Goal: Task Accomplishment & Management: Manage account settings

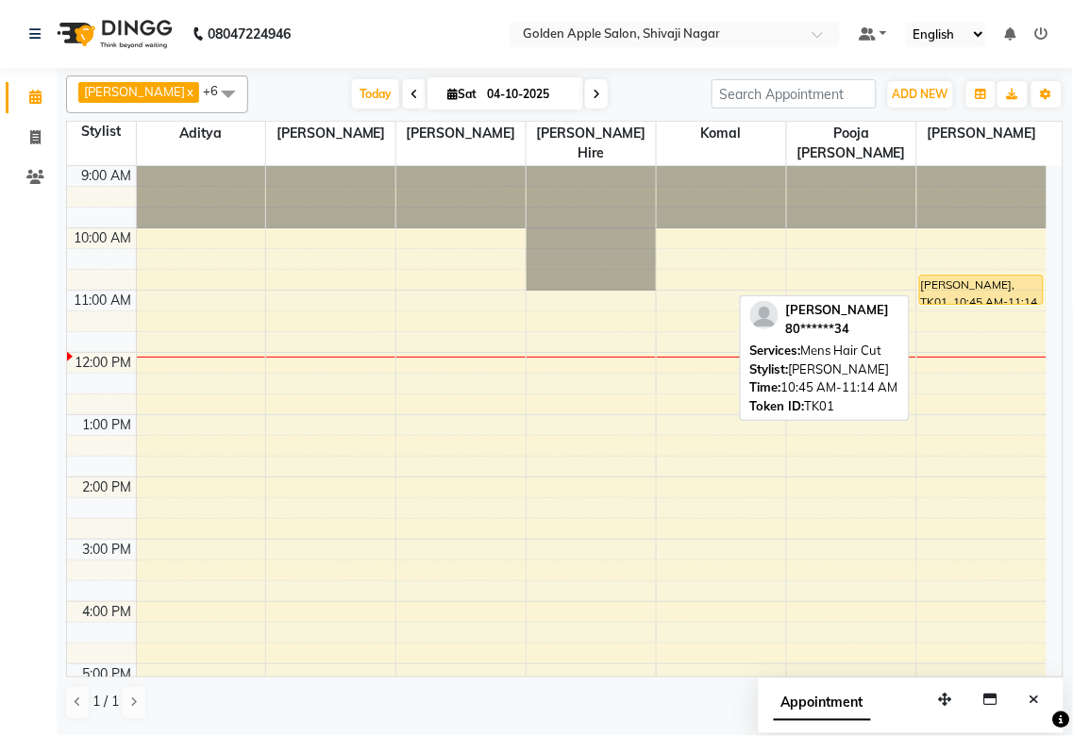
click at [948, 289] on div "[PERSON_NAME], TK01, 10:45 AM-11:14 AM, Mens Hair Cut" at bounding box center [981, 289] width 123 height 28
select select "1"
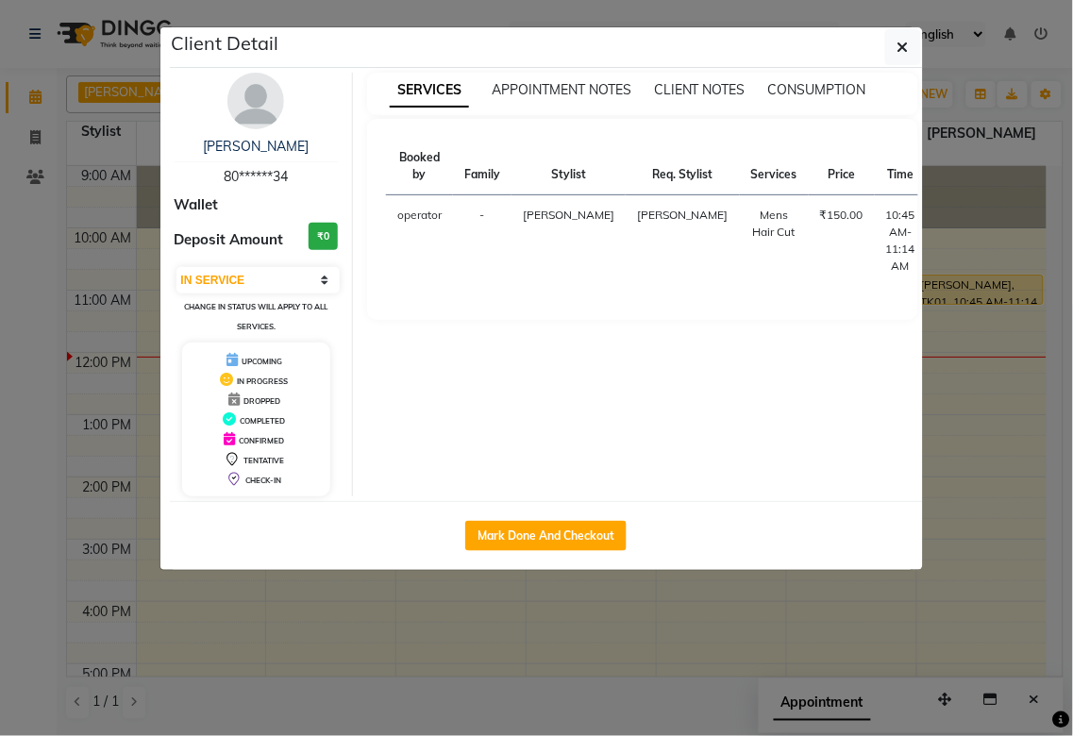
click at [957, 402] on ngb-modal-window "Client Detail [PERSON_NAME] 80******34 Wallet Deposit Amount ₹0 Select IN SERVI…" at bounding box center [536, 368] width 1073 height 736
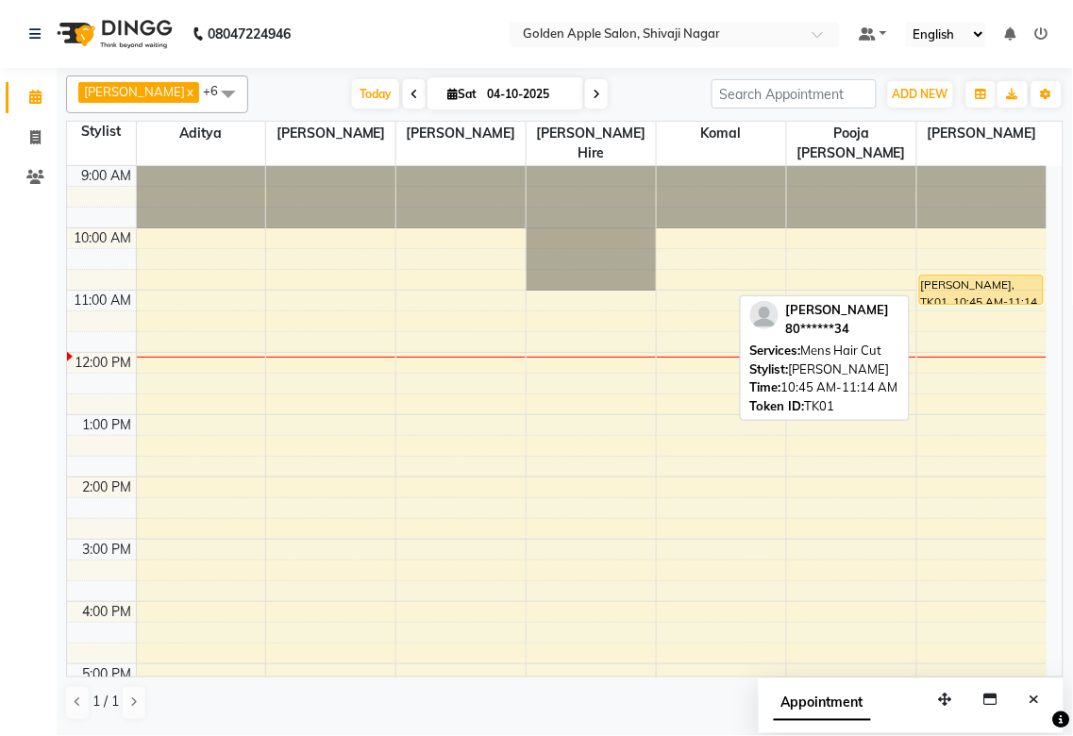
click at [960, 296] on div "[PERSON_NAME], TK01, 10:45 AM-11:14 AM, Mens Hair Cut" at bounding box center [981, 289] width 123 height 28
select select "1"
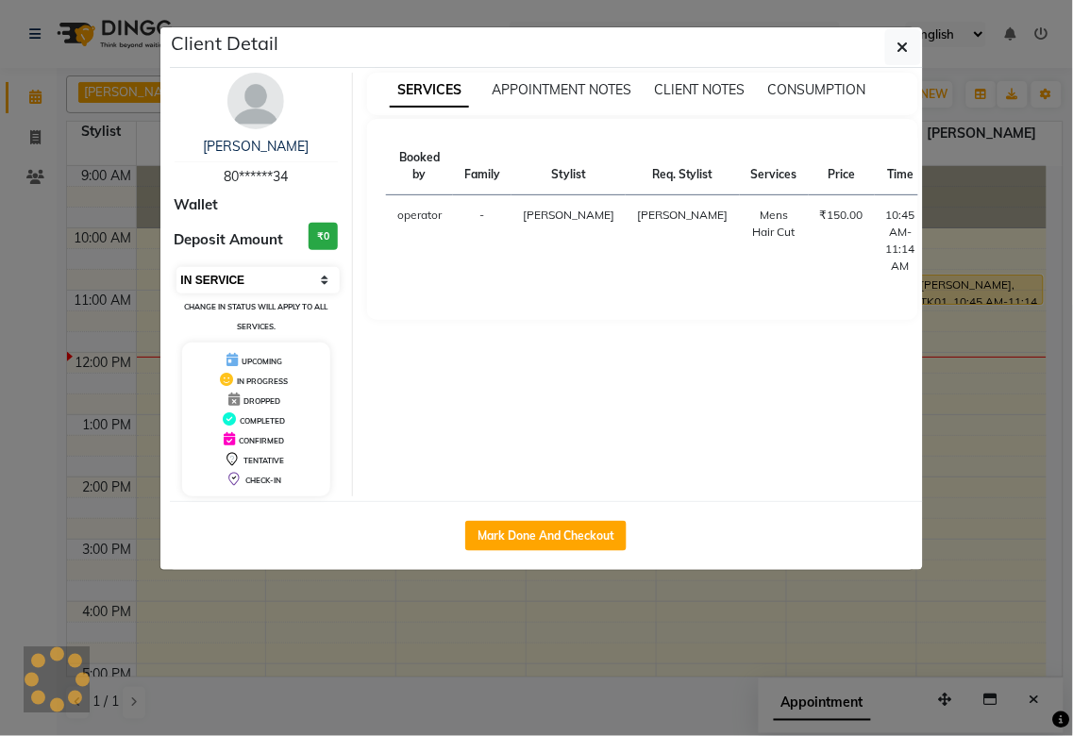
click at [322, 275] on select "Select IN SERVICE CONFIRMED TENTATIVE CHECK IN MARK DONE DROPPED UPCOMING" at bounding box center [258, 280] width 164 height 26
click at [898, 42] on icon "button" at bounding box center [902, 47] width 11 height 15
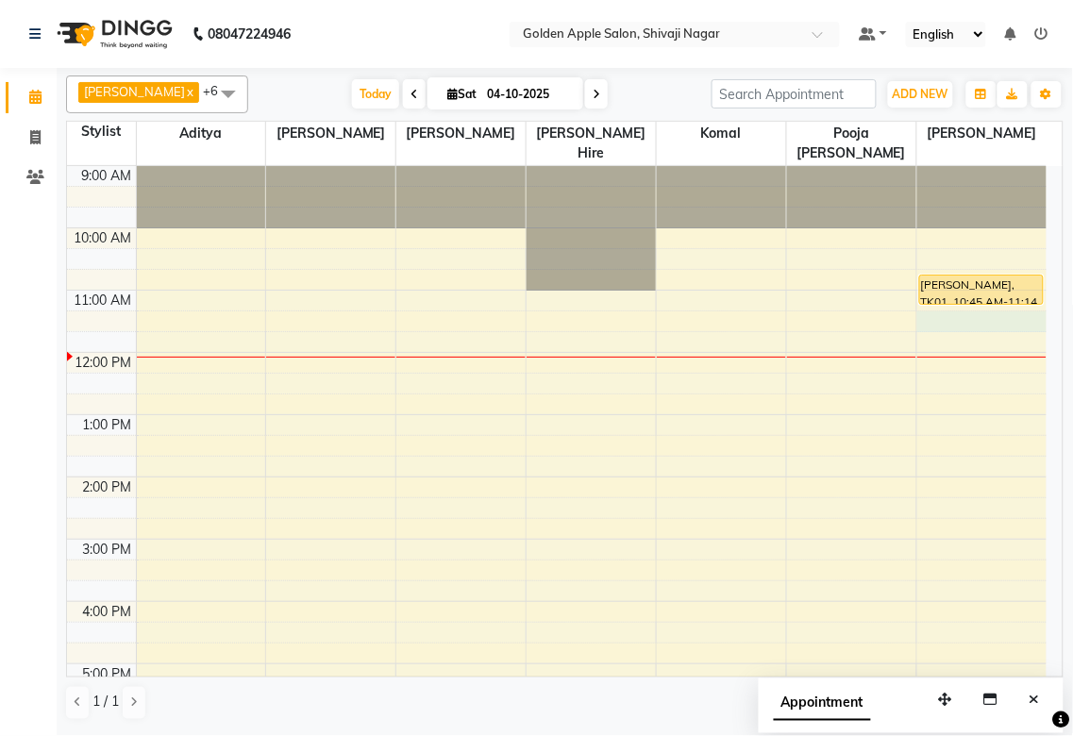
click at [945, 323] on div "9:00 AM 10:00 AM 11:00 AM 12:00 PM 1:00 PM 2:00 PM 3:00 PM 4:00 PM 5:00 PM 6:00…" at bounding box center [556, 570] width 979 height 809
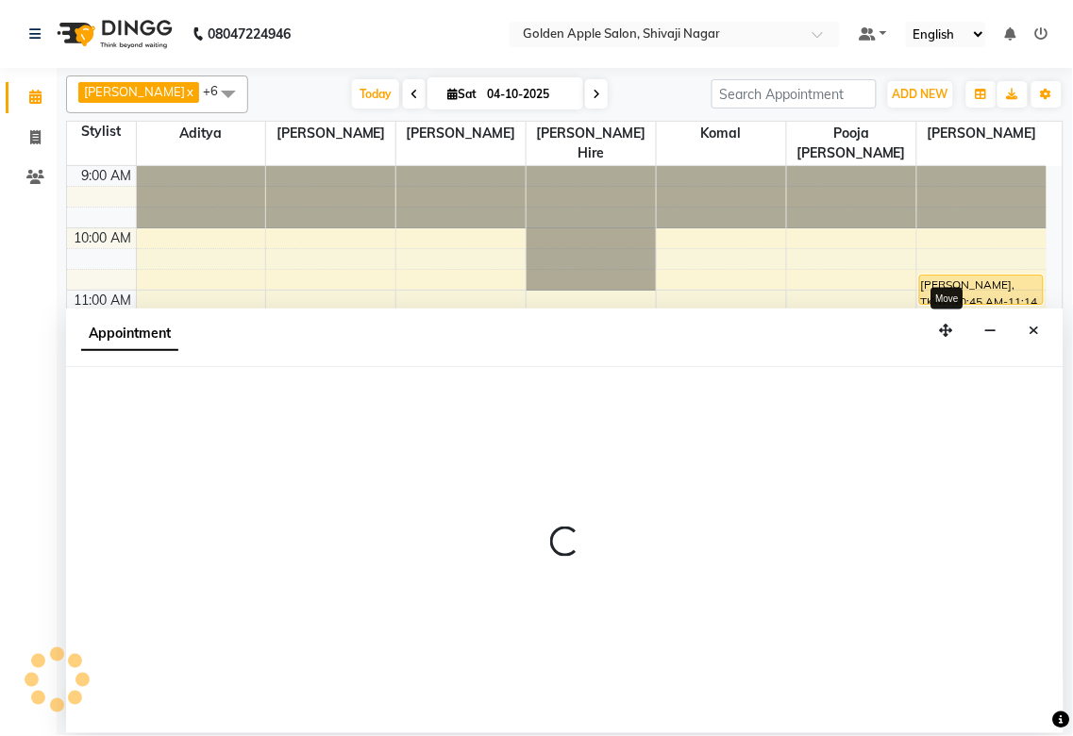
select select "87745"
select select "tentative"
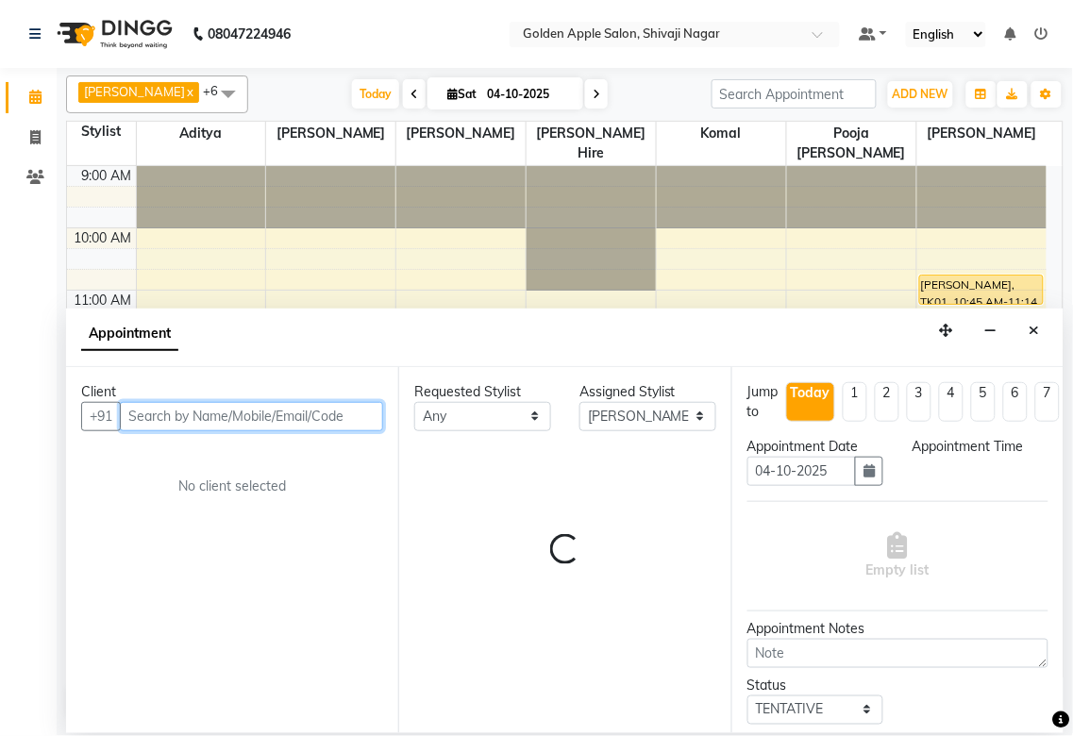
select select "675"
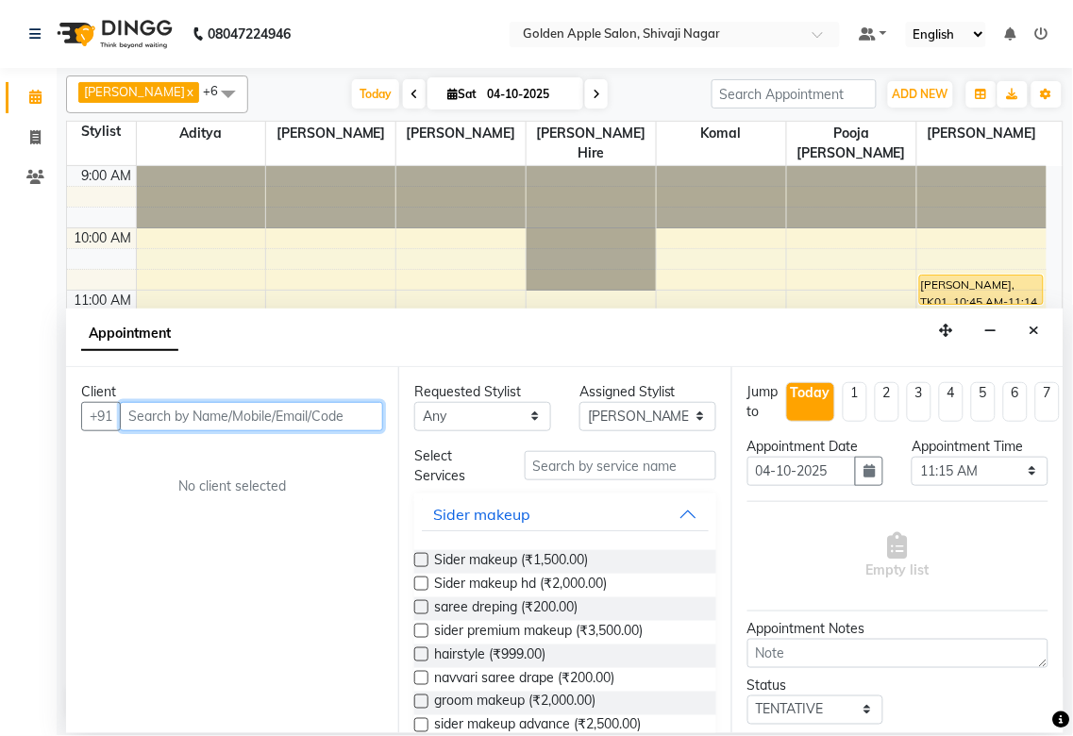
click at [255, 422] on input "text" at bounding box center [251, 416] width 263 height 29
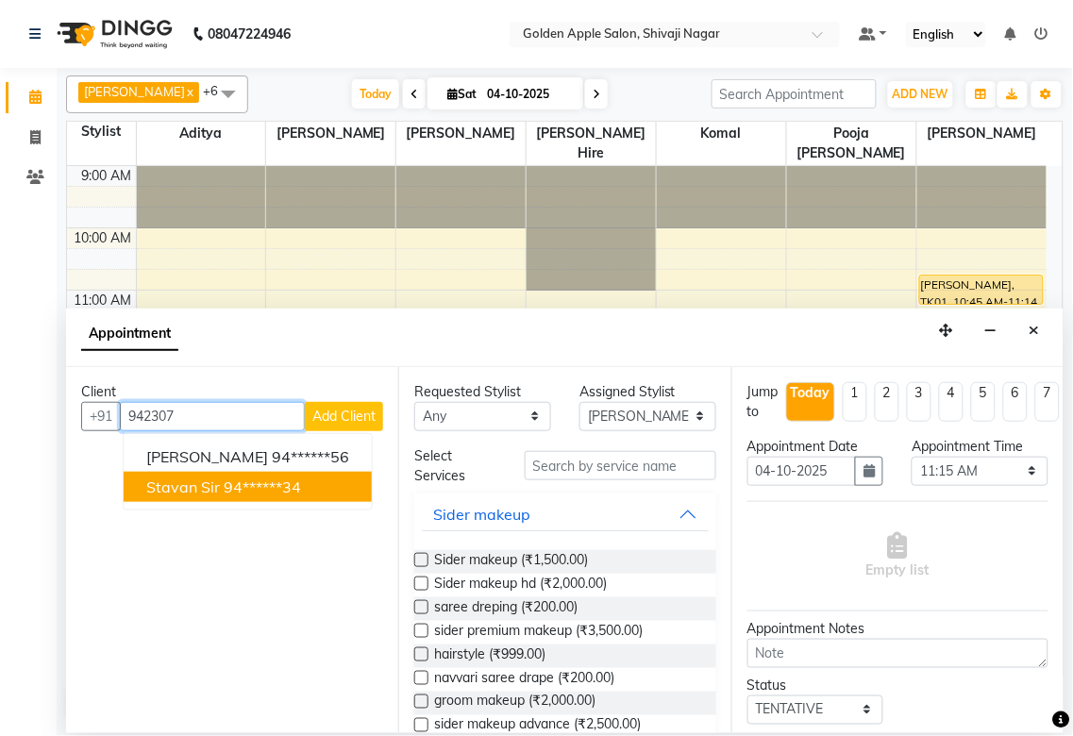
click at [271, 491] on ngb-highlight "94******34" at bounding box center [262, 486] width 77 height 19
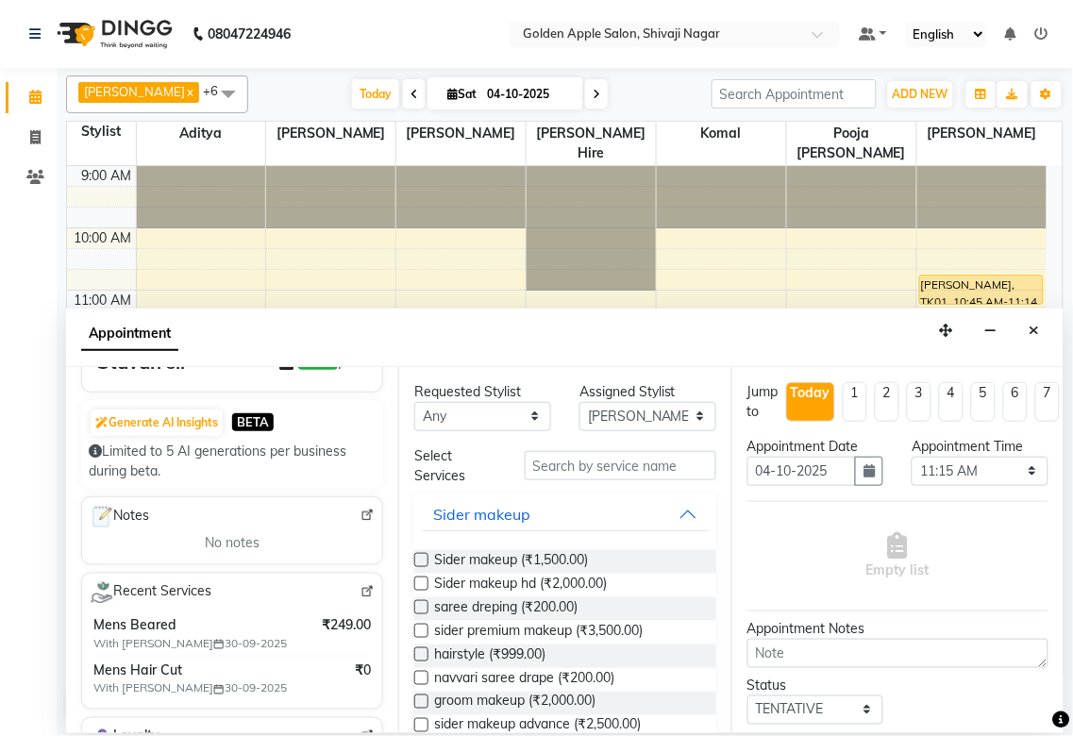
scroll to position [105, 0]
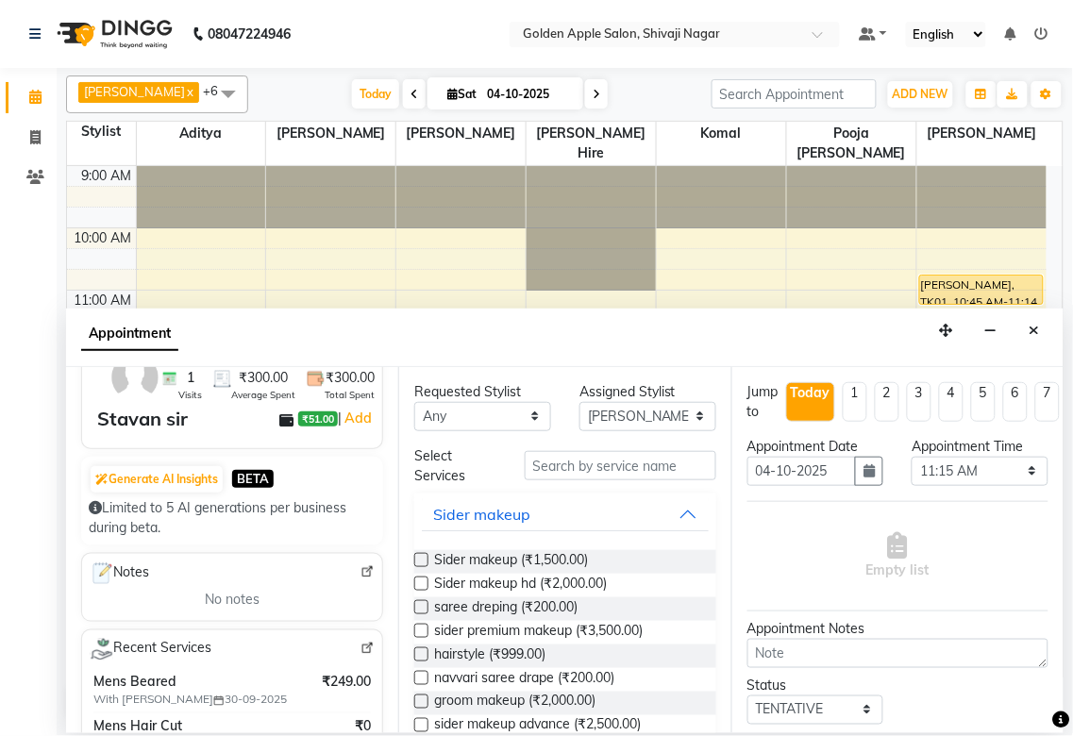
type input "94******34"
click at [459, 419] on select "Any [PERSON_NAME] ashwini [PERSON_NAME] Hire [PERSON_NAME] operator pooja [PERS…" at bounding box center [482, 416] width 137 height 29
select select "87745"
click at [414, 402] on select "Any [PERSON_NAME] ashwini [PERSON_NAME] Hire [PERSON_NAME] operator pooja [PERS…" at bounding box center [482, 416] width 137 height 29
click at [540, 462] on input "text" at bounding box center [621, 465] width 192 height 29
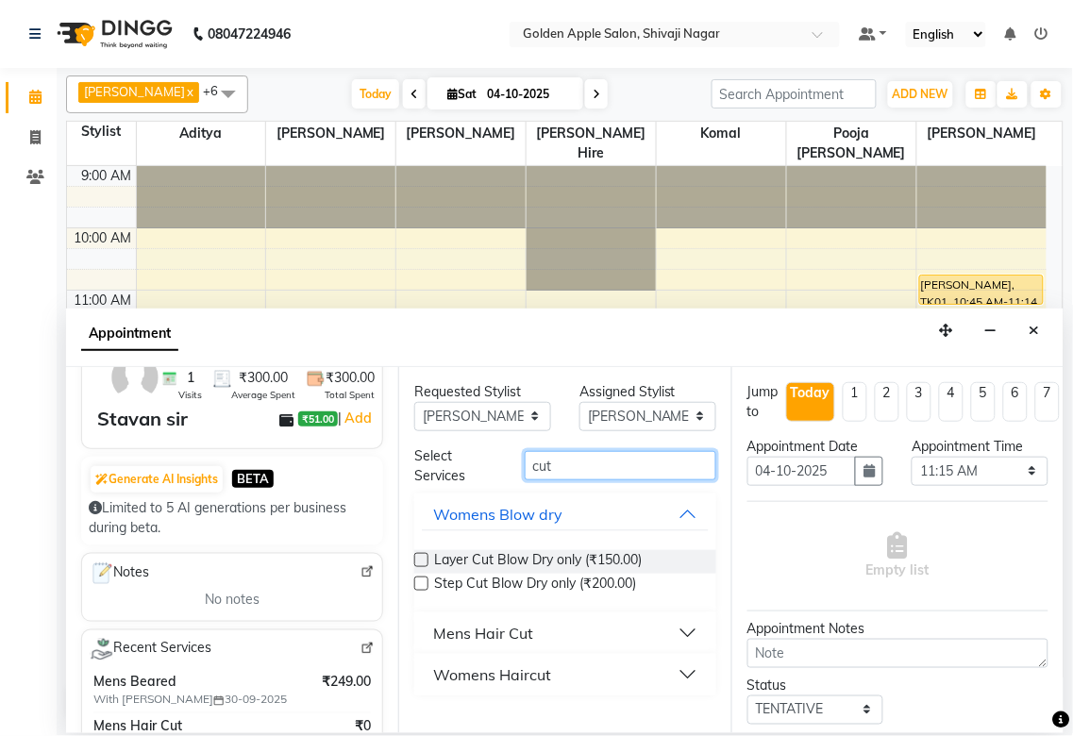
type input "cut"
click at [526, 628] on div "Mens Hair Cut" at bounding box center [483, 633] width 100 height 23
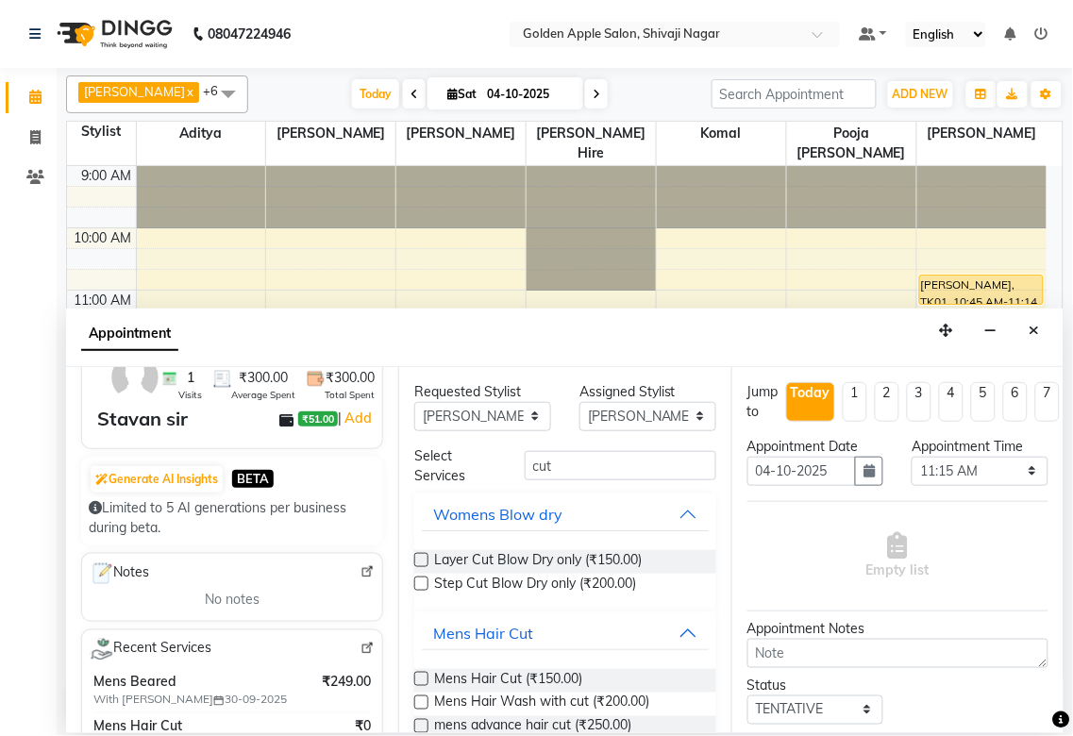
click at [421, 682] on label at bounding box center [421, 679] width 14 height 14
click at [421, 682] on input "checkbox" at bounding box center [420, 681] width 12 height 12
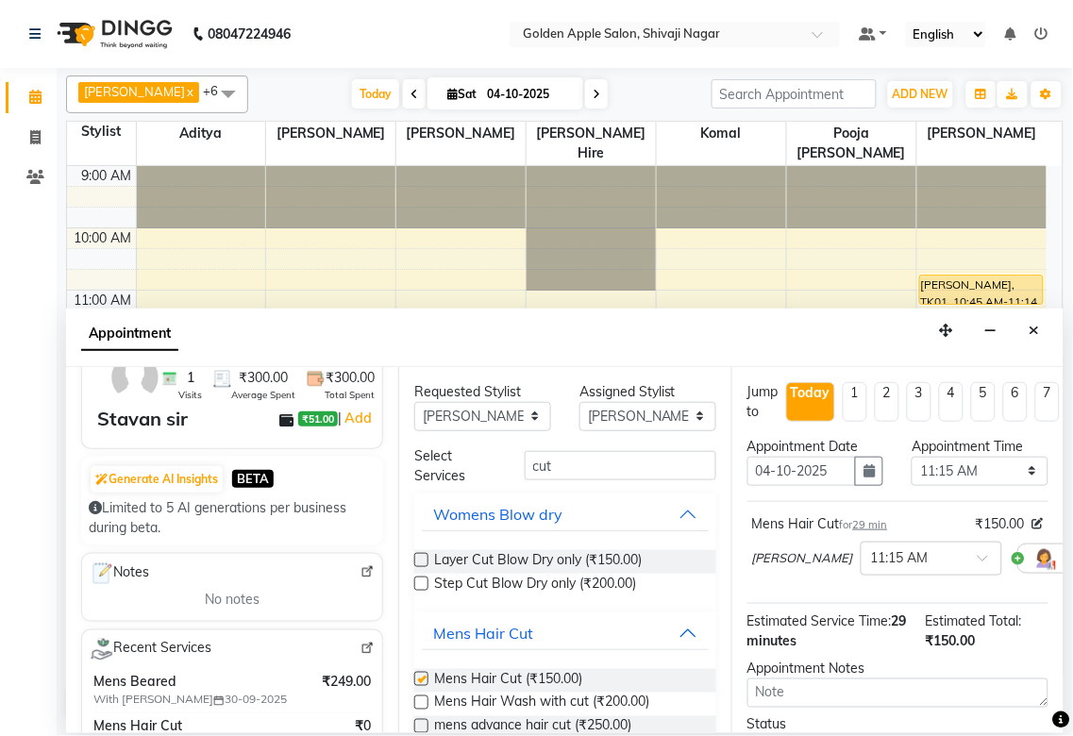
checkbox input "false"
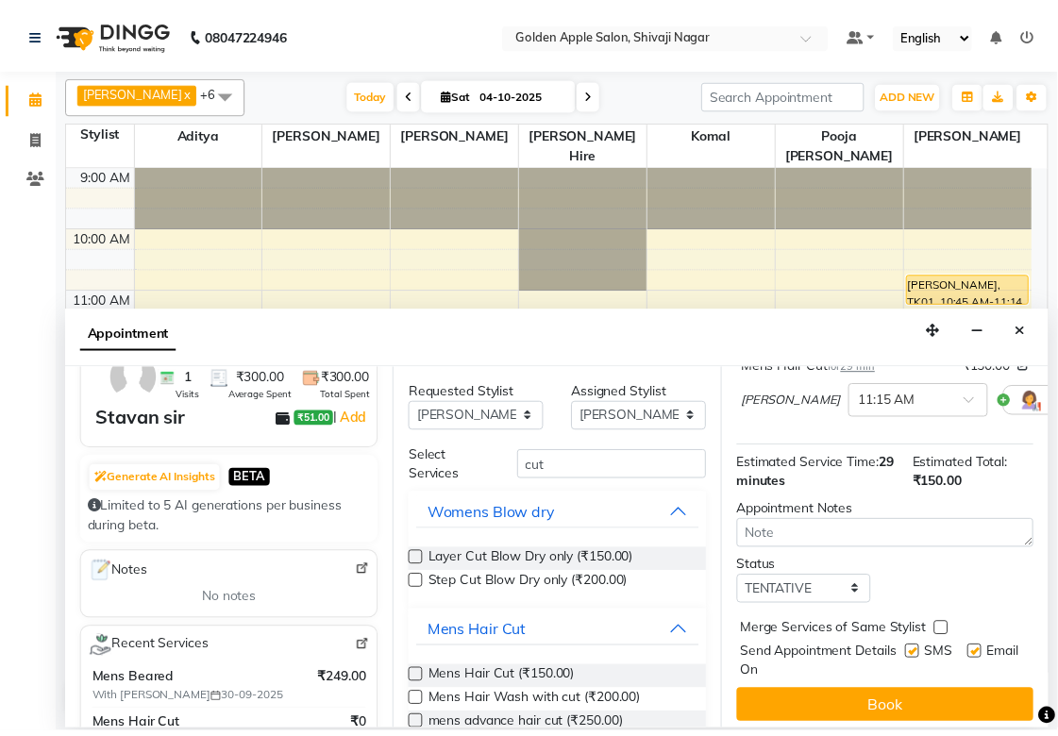
scroll to position [185, 0]
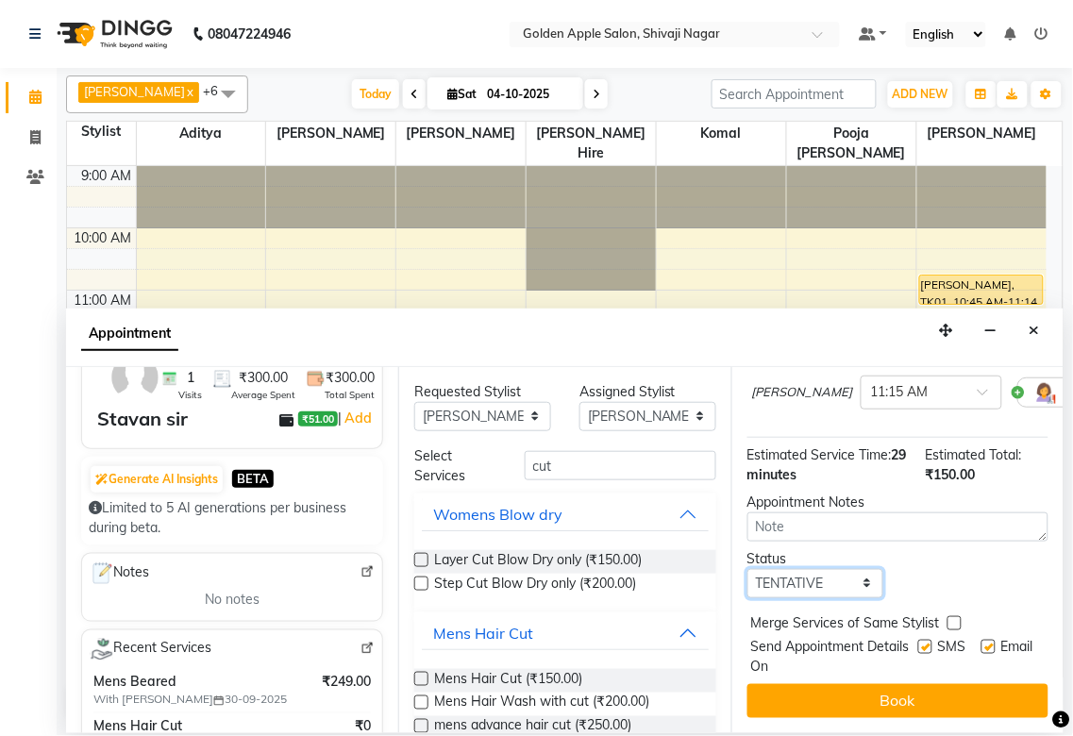
click at [843, 569] on select "Select TENTATIVE CONFIRM CHECK-IN UPCOMING" at bounding box center [815, 583] width 137 height 29
select select "confirm booking"
click at [747, 569] on select "Select TENTATIVE CONFIRM CHECK-IN UPCOMING" at bounding box center [815, 583] width 137 height 29
click at [918, 640] on label at bounding box center [925, 647] width 14 height 14
click at [918, 642] on input "checkbox" at bounding box center [924, 648] width 12 height 12
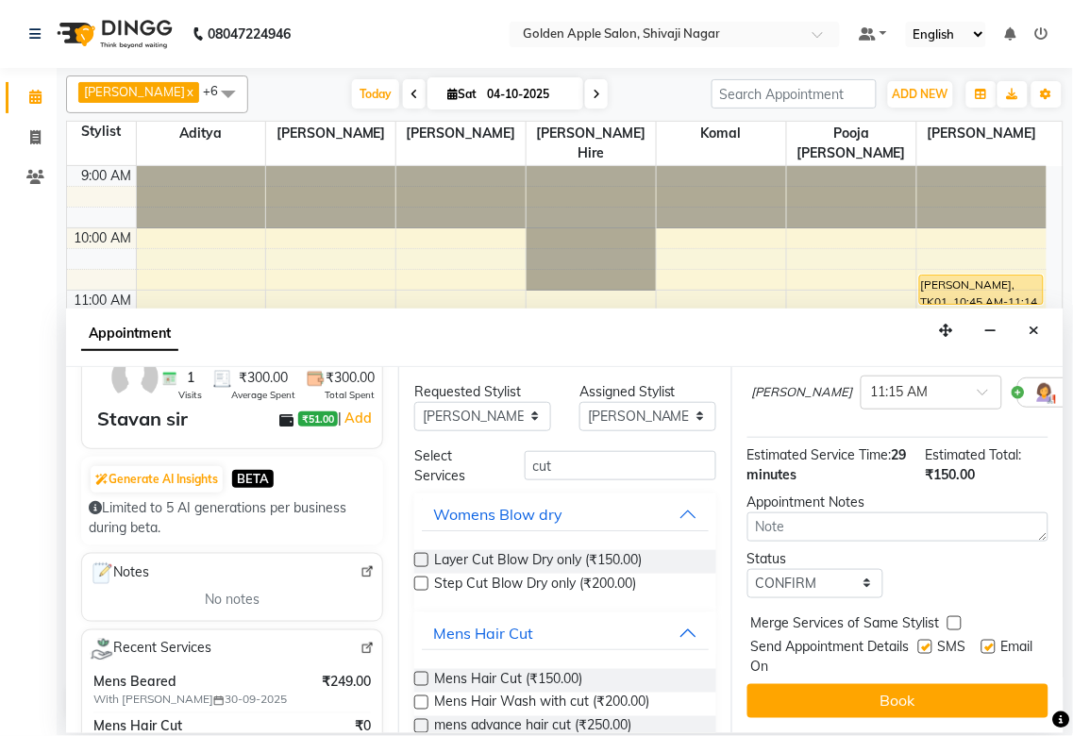
checkbox input "false"
click at [981, 640] on label at bounding box center [988, 647] width 14 height 14
click at [981, 642] on input "checkbox" at bounding box center [987, 648] width 12 height 12
checkbox input "false"
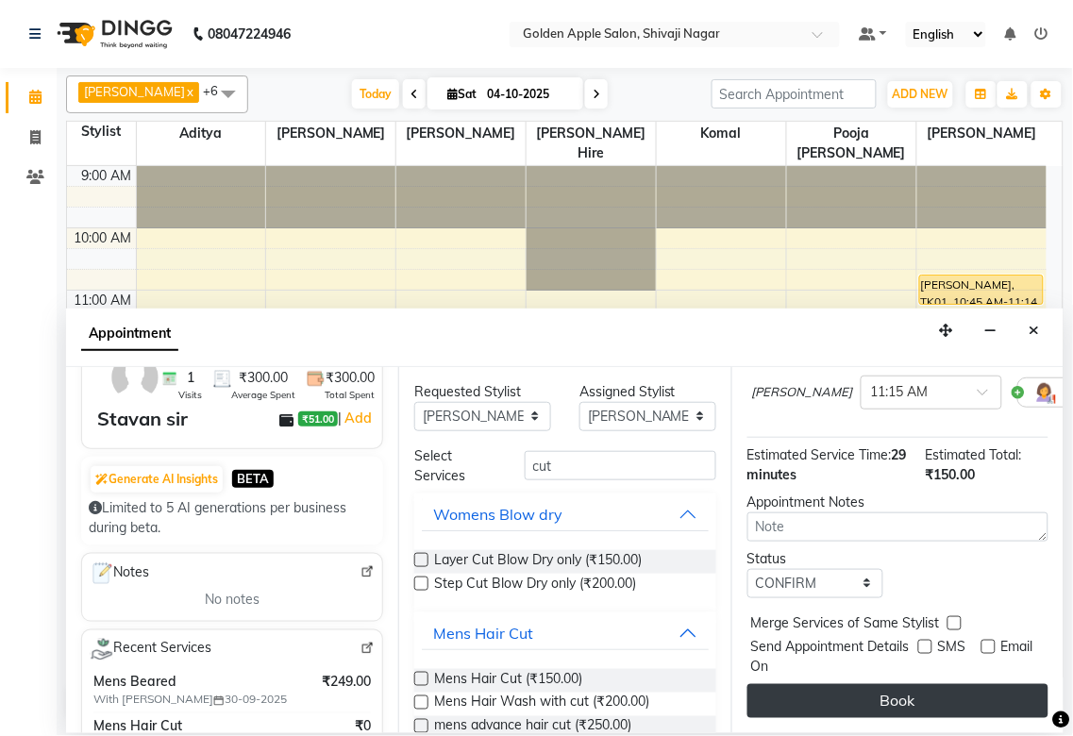
click at [942, 684] on button "Book" at bounding box center [897, 701] width 301 height 34
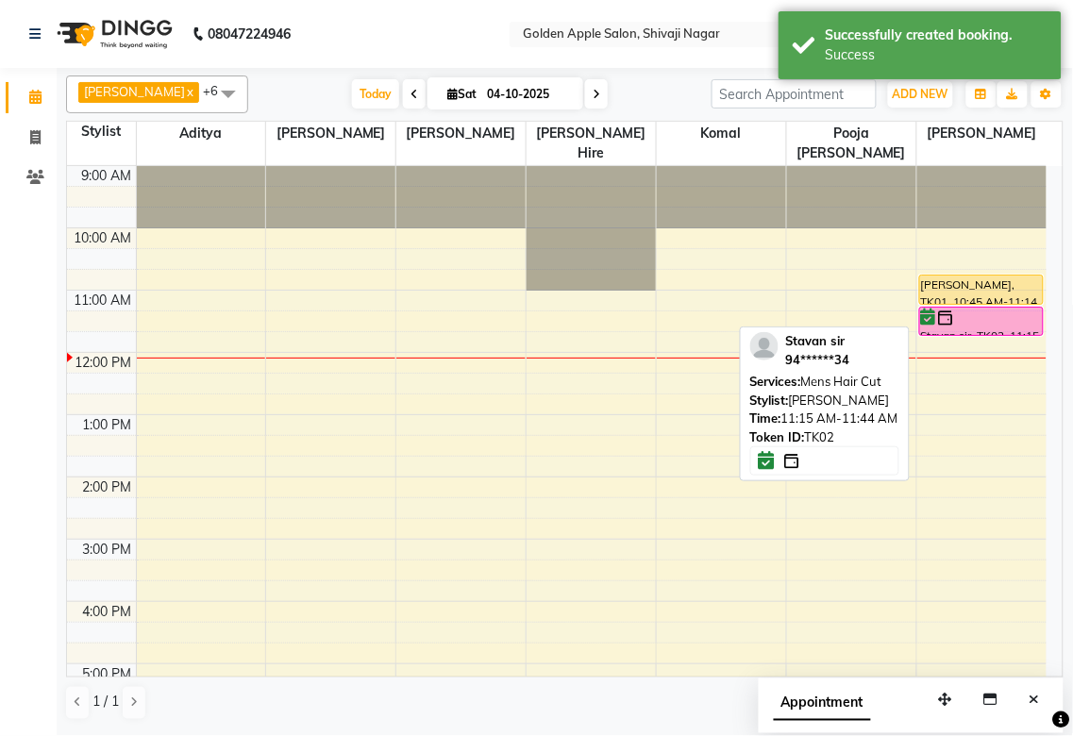
click at [983, 327] on div "Stavan sir, TK02, 11:15 AM-11:44 AM, Mens Hair Cut" at bounding box center [981, 321] width 123 height 27
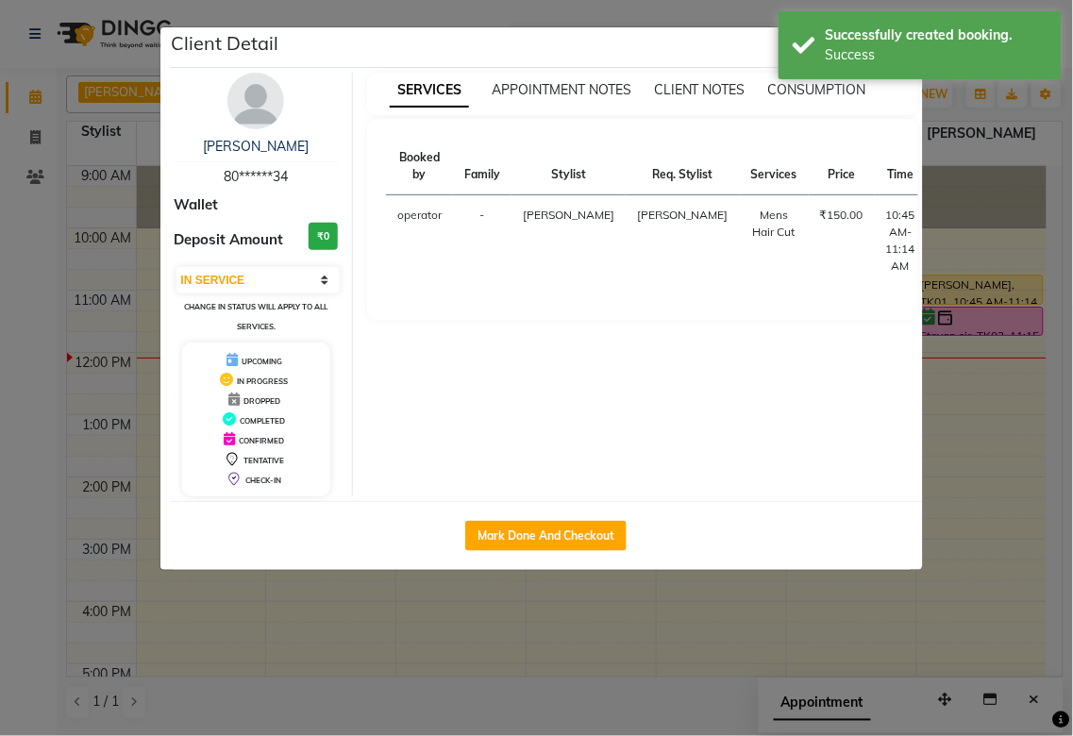
select select "6"
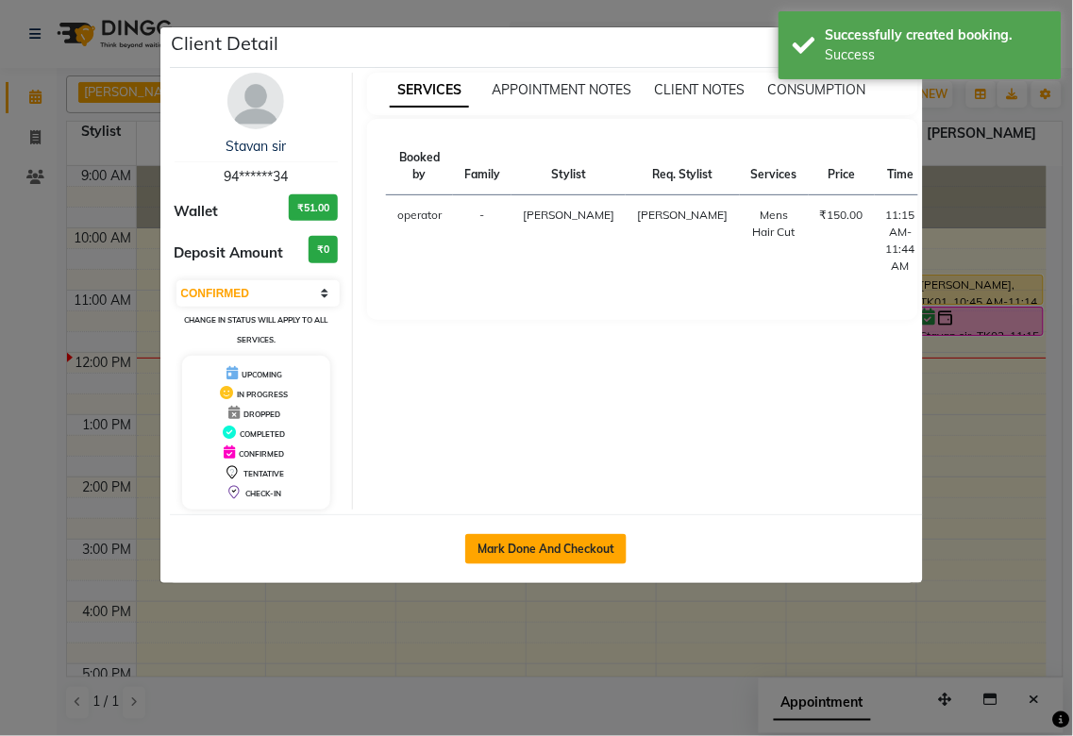
click at [599, 534] on button "Mark Done And Checkout" at bounding box center [545, 549] width 161 height 30
select select "service"
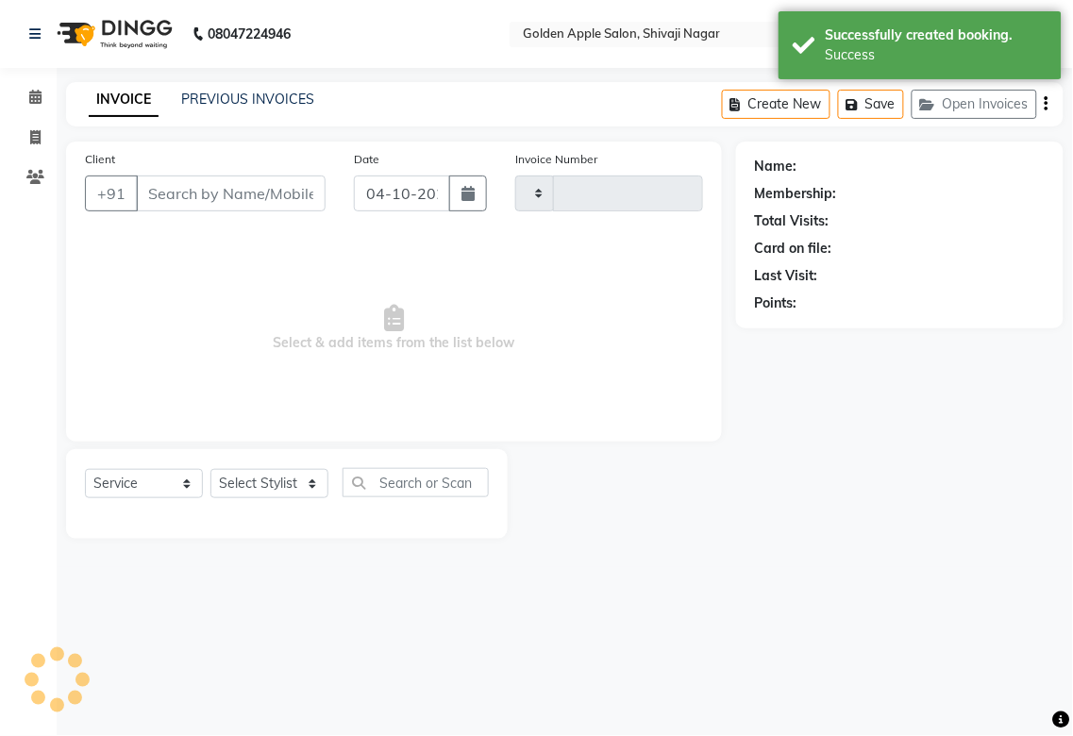
type input "2015"
select select "6072"
type input "94******34"
select select "87745"
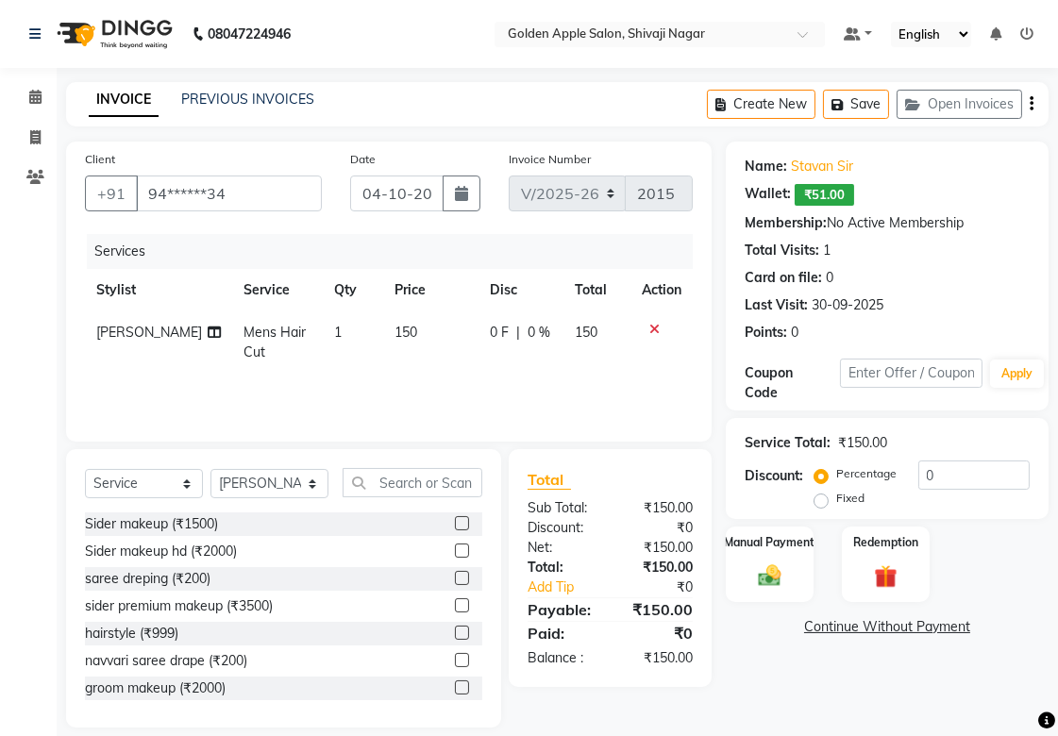
scroll to position [20, 0]
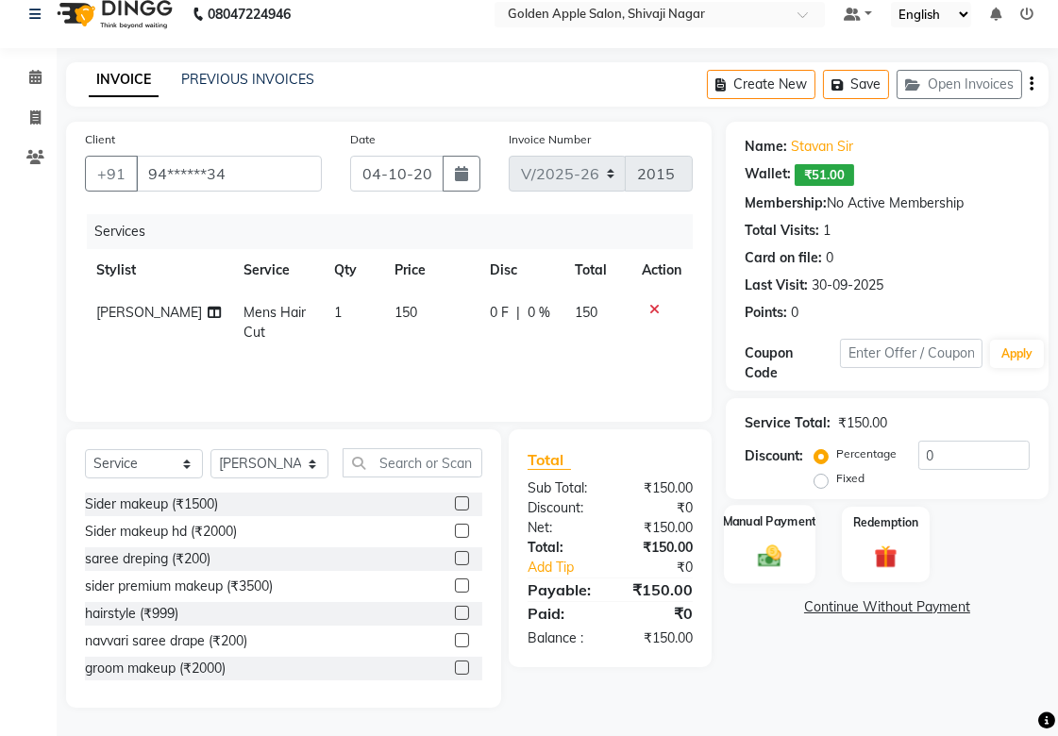
click at [736, 559] on div "Manual Payment" at bounding box center [770, 544] width 92 height 79
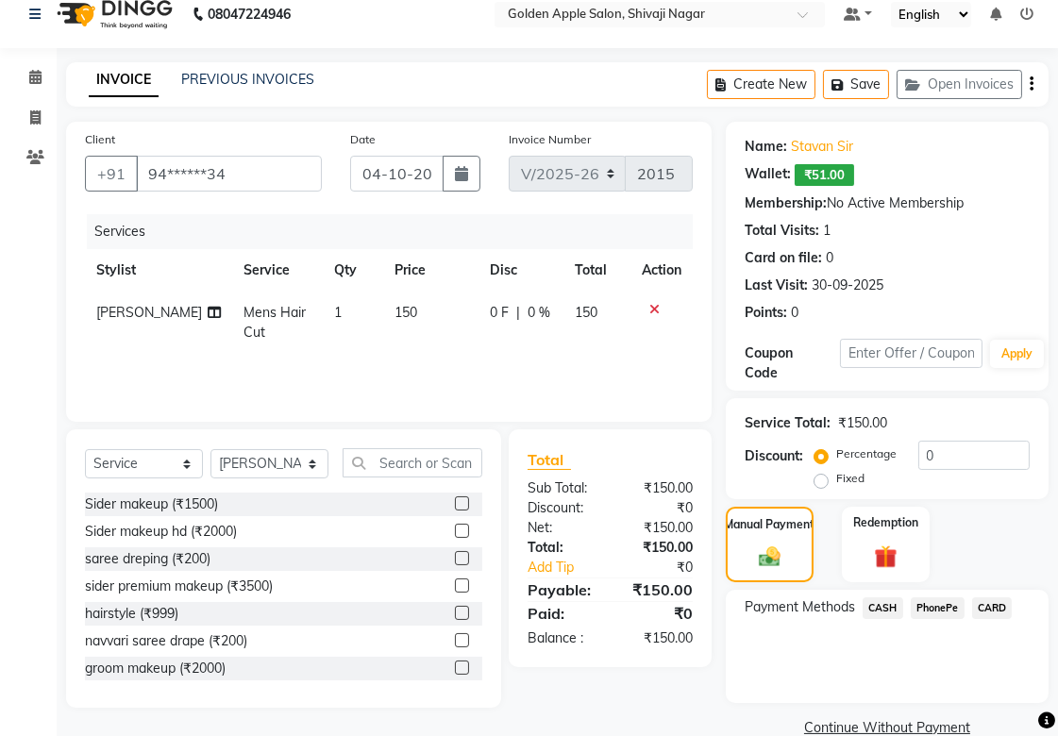
scroll to position [53, 0]
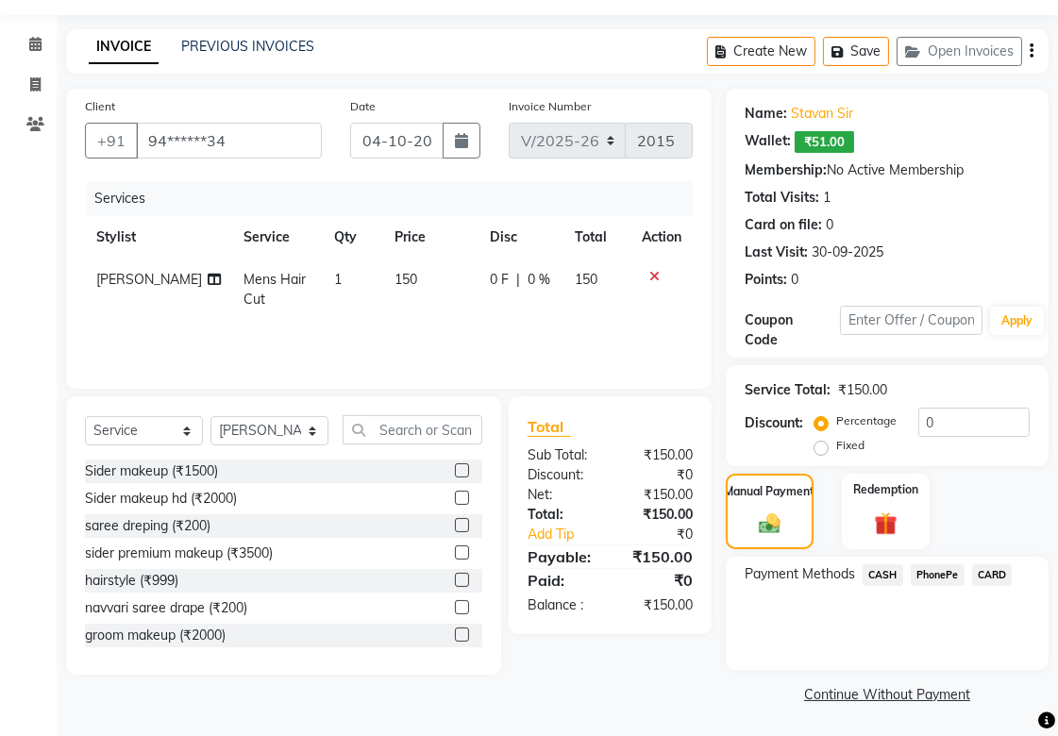
click at [934, 574] on span "PhonePe" at bounding box center [937, 575] width 54 height 22
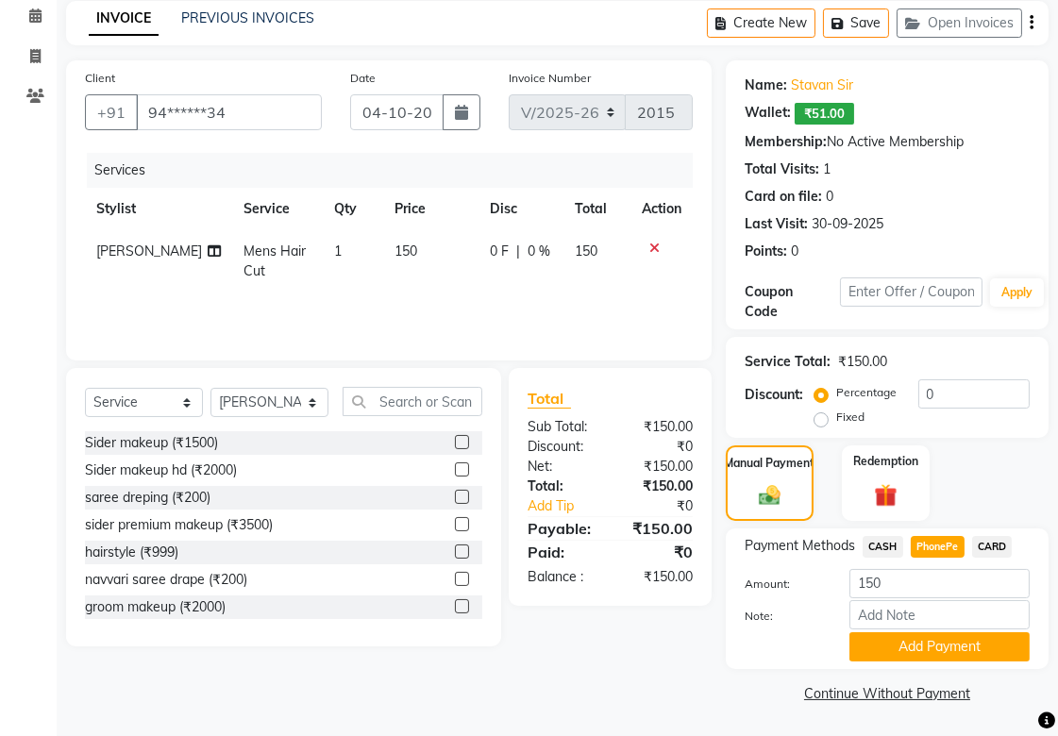
scroll to position [0, 0]
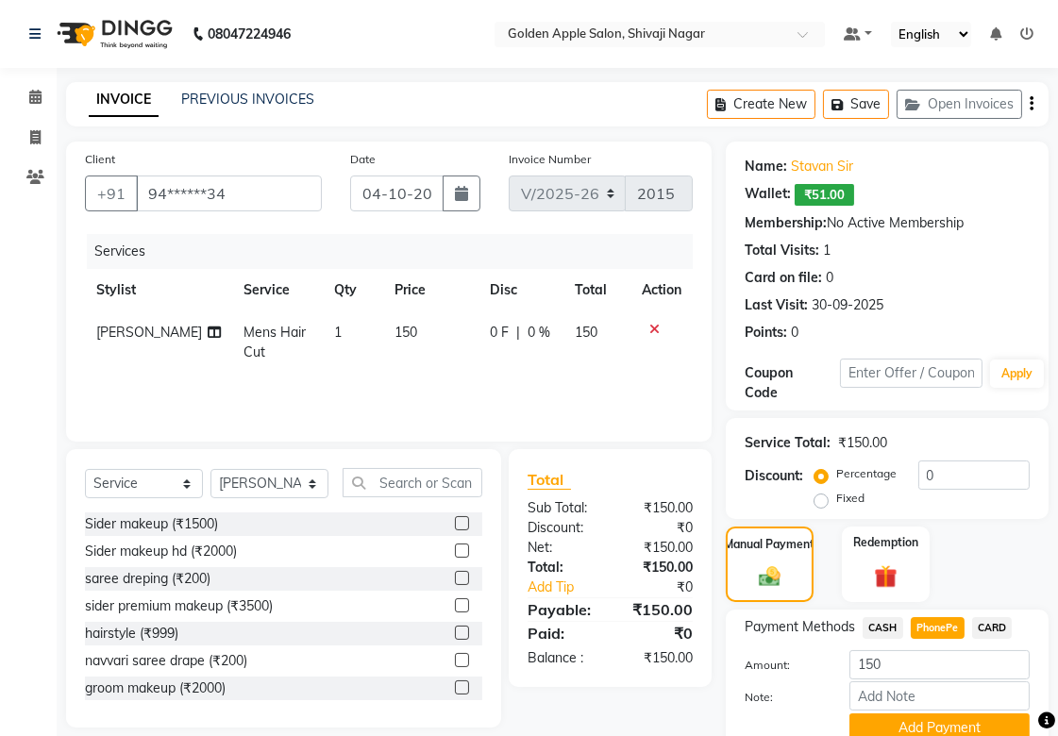
click at [823, 192] on span "₹51.00" at bounding box center [823, 195] width 59 height 22
click at [806, 191] on span "₹51.00" at bounding box center [823, 195] width 59 height 22
click at [802, 202] on span "₹51.00" at bounding box center [823, 195] width 59 height 22
click at [803, 194] on span "₹51.00" at bounding box center [823, 195] width 59 height 22
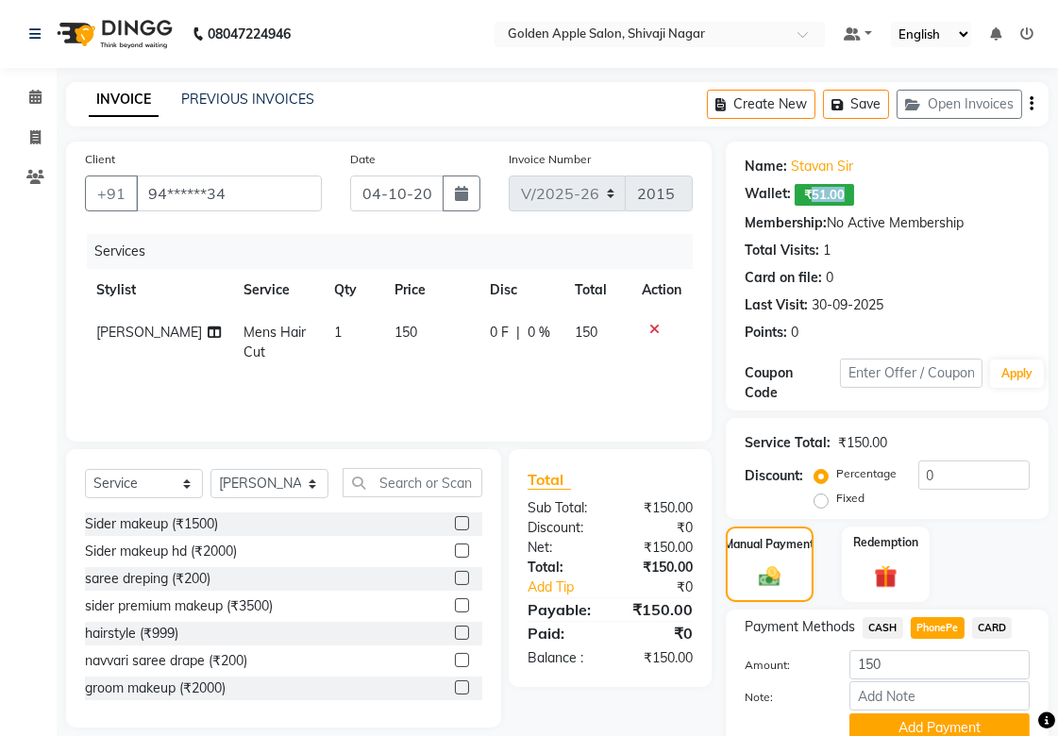
click at [803, 194] on span "₹51.00" at bounding box center [823, 195] width 59 height 22
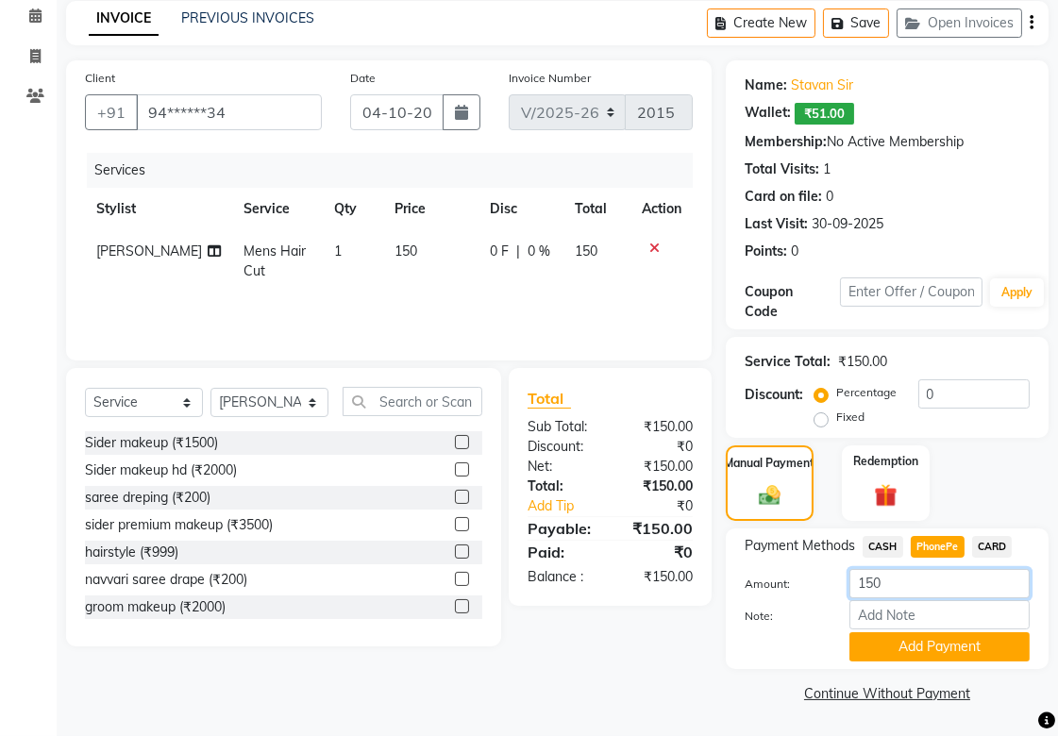
click at [891, 580] on input "150" at bounding box center [939, 583] width 180 height 29
type input "100"
click at [891, 644] on button "Add Payment" at bounding box center [939, 646] width 180 height 29
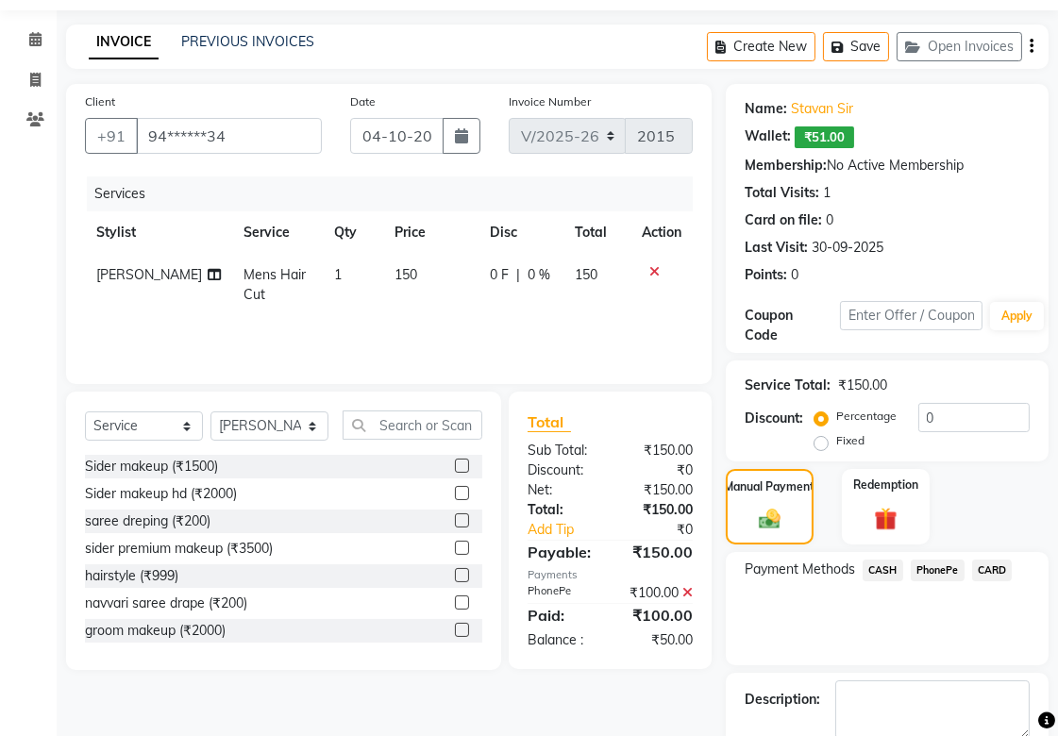
scroll to position [0, 0]
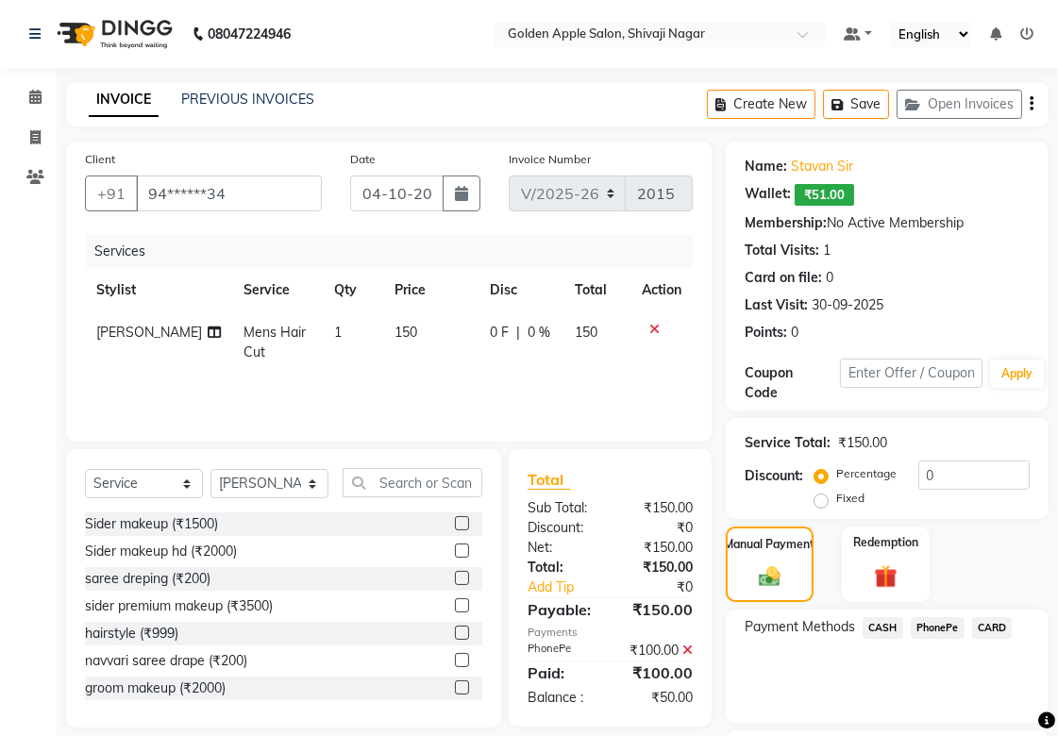
click at [816, 198] on span "₹51.00" at bounding box center [823, 195] width 59 height 22
click at [826, 194] on span "₹51.00" at bounding box center [823, 195] width 59 height 22
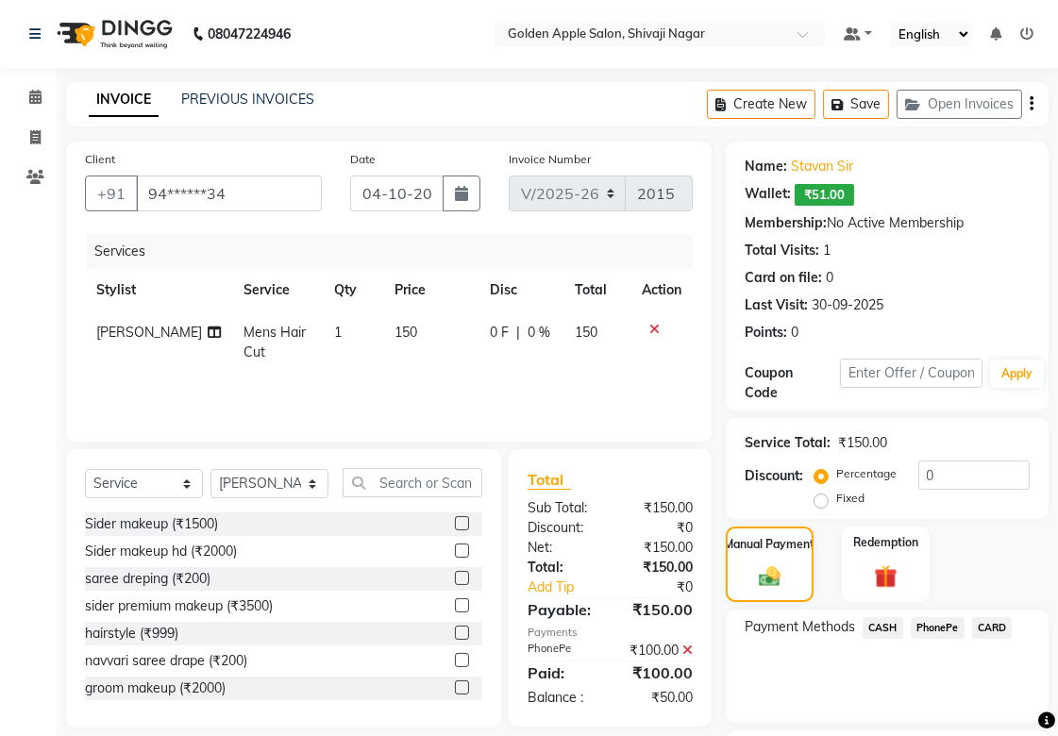
click at [807, 198] on span "₹51.00" at bounding box center [823, 195] width 59 height 22
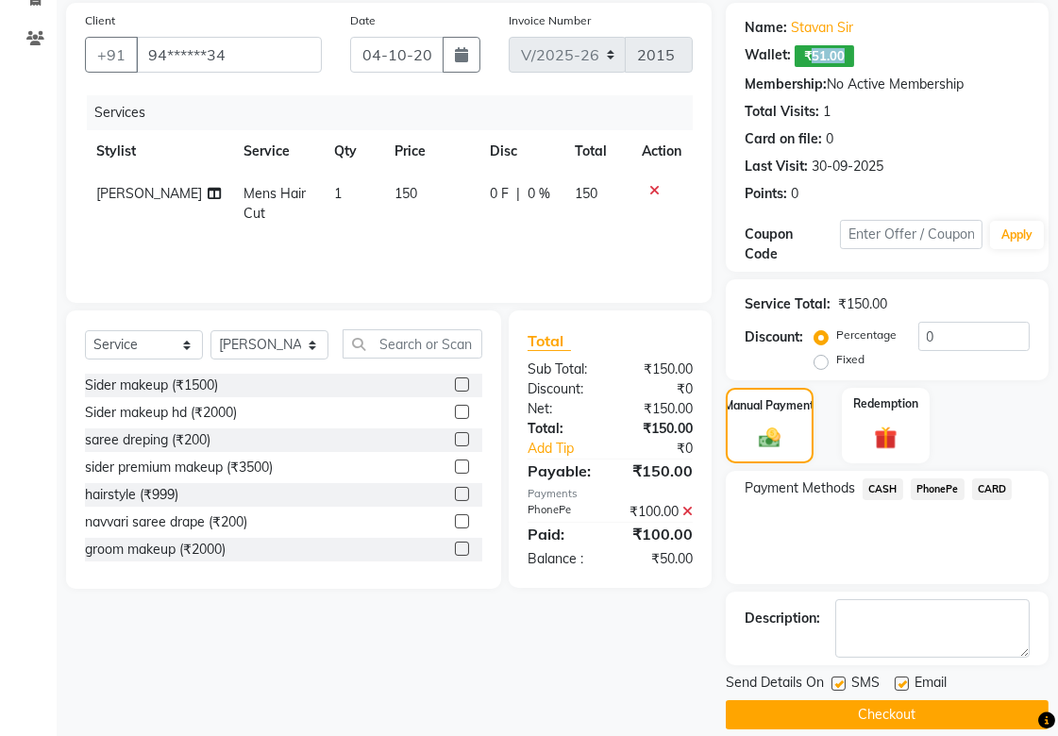
scroll to position [160, 0]
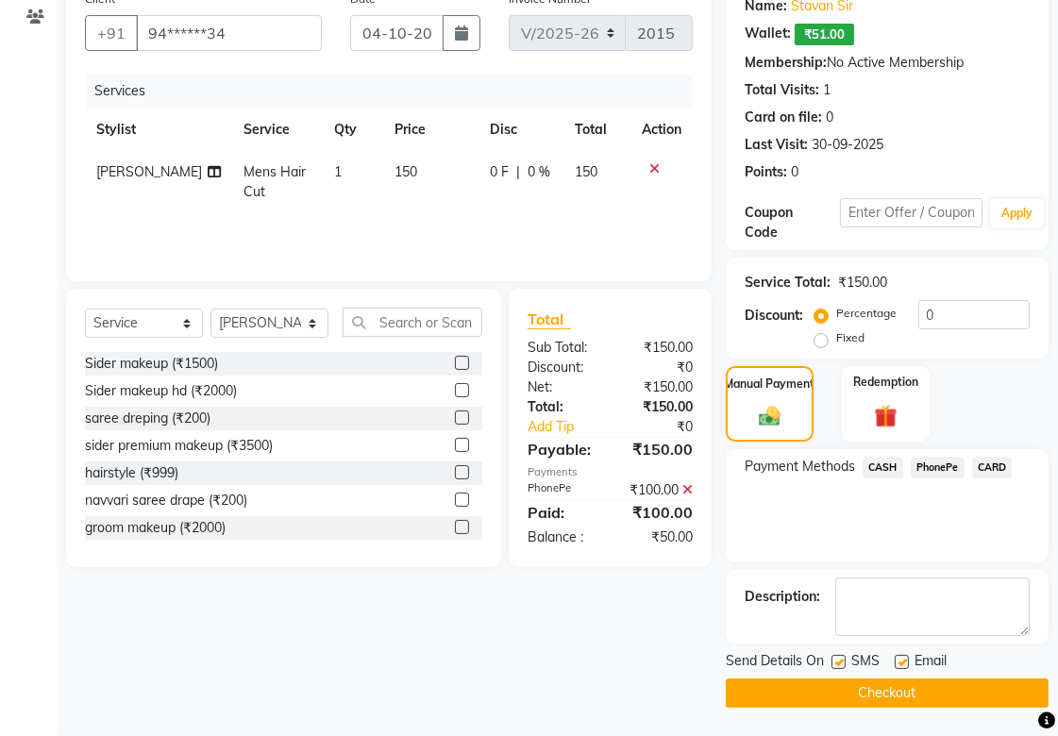
click at [841, 659] on label at bounding box center [838, 662] width 14 height 14
click at [841, 659] on input "checkbox" at bounding box center [837, 663] width 12 height 12
checkbox input "false"
click at [901, 664] on label at bounding box center [901, 662] width 14 height 14
click at [901, 664] on input "checkbox" at bounding box center [900, 663] width 12 height 12
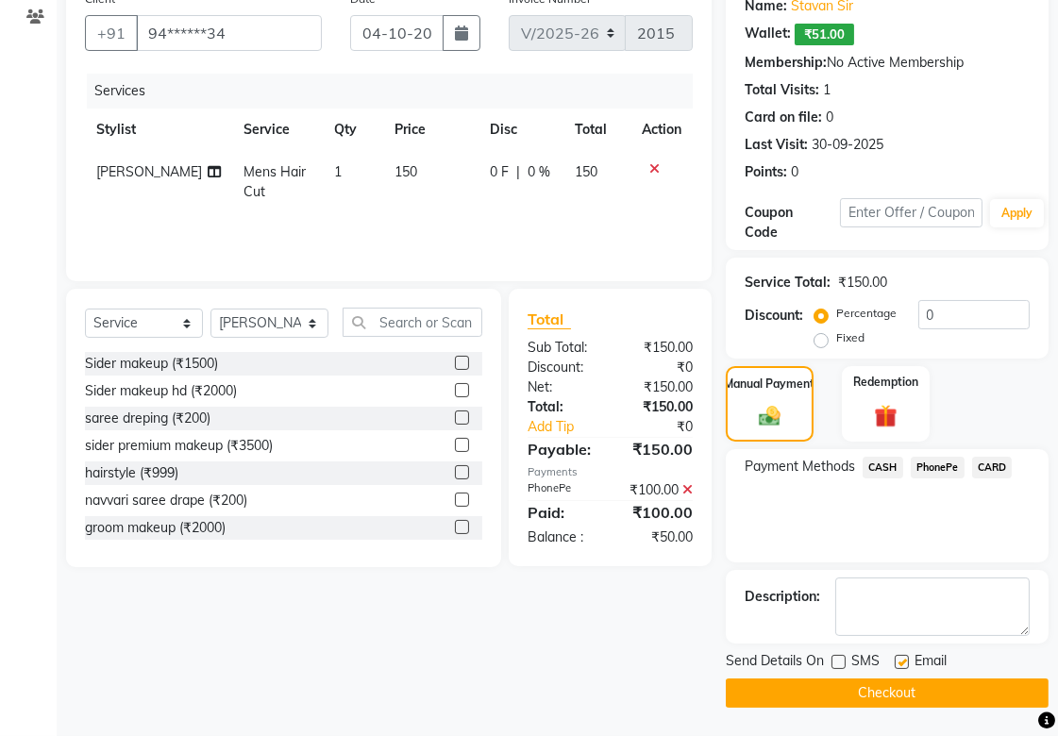
checkbox input "false"
click at [811, 468] on span "Payment Methods" at bounding box center [799, 467] width 110 height 20
click at [811, 457] on span "Payment Methods" at bounding box center [799, 467] width 110 height 20
click at [764, 401] on div "Manual Payment" at bounding box center [770, 403] width 92 height 79
click at [787, 467] on span "Payment Methods" at bounding box center [799, 467] width 110 height 20
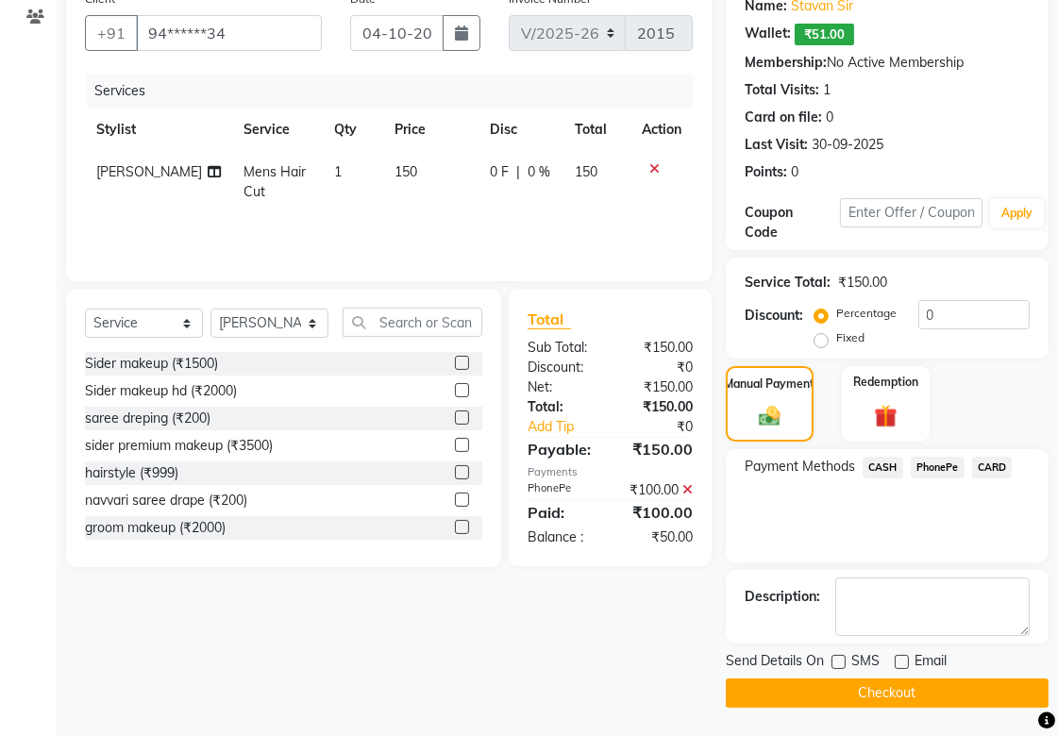
click at [691, 496] on icon at bounding box center [687, 489] width 10 height 13
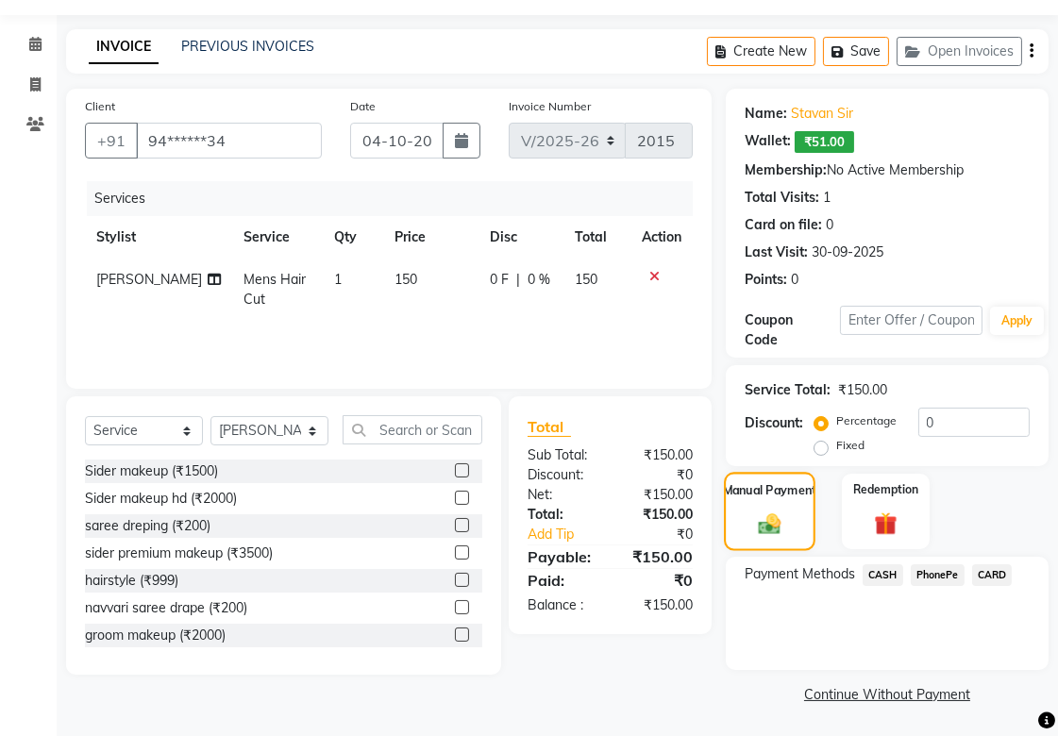
click at [776, 504] on div "Manual Payment" at bounding box center [770, 511] width 92 height 79
click at [832, 148] on span "₹51.00" at bounding box center [823, 142] width 59 height 22
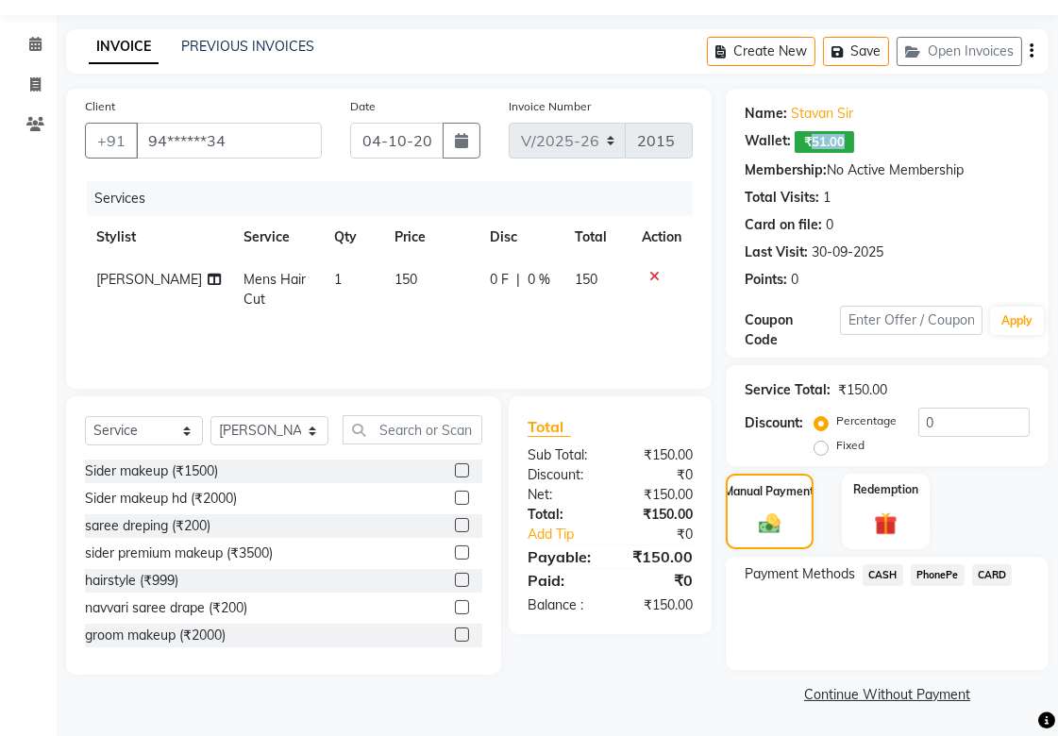
click at [832, 148] on span "₹51.00" at bounding box center [823, 142] width 59 height 22
click at [893, 515] on img at bounding box center [885, 524] width 39 height 30
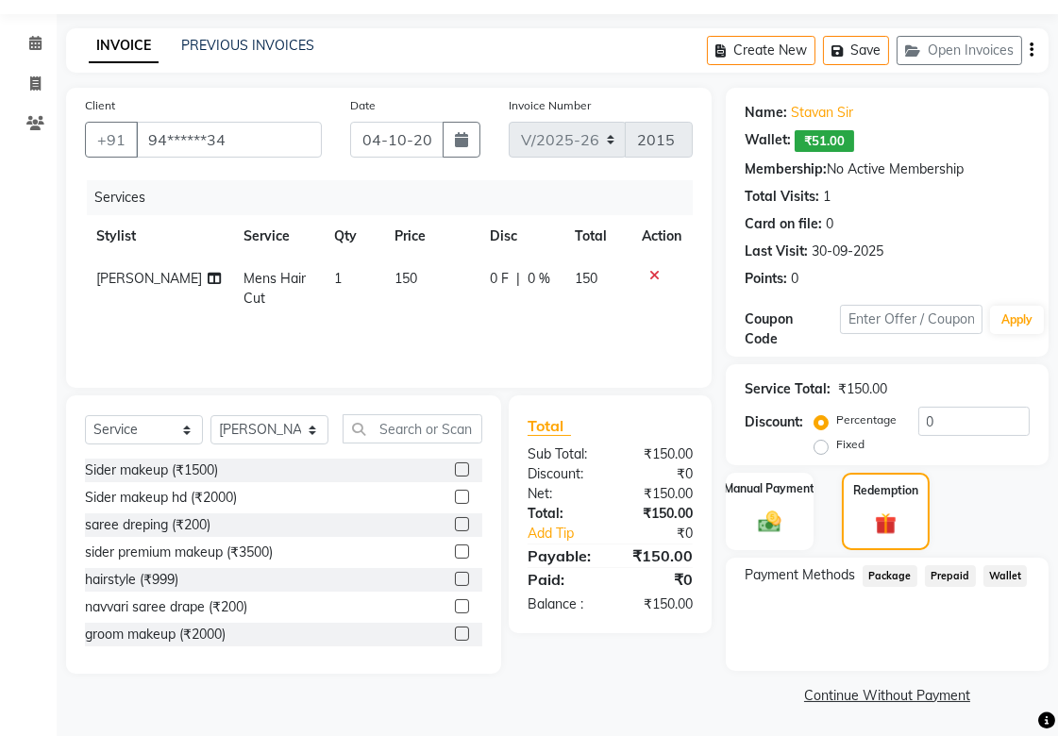
click at [993, 570] on span "Wallet" at bounding box center [1005, 576] width 44 height 22
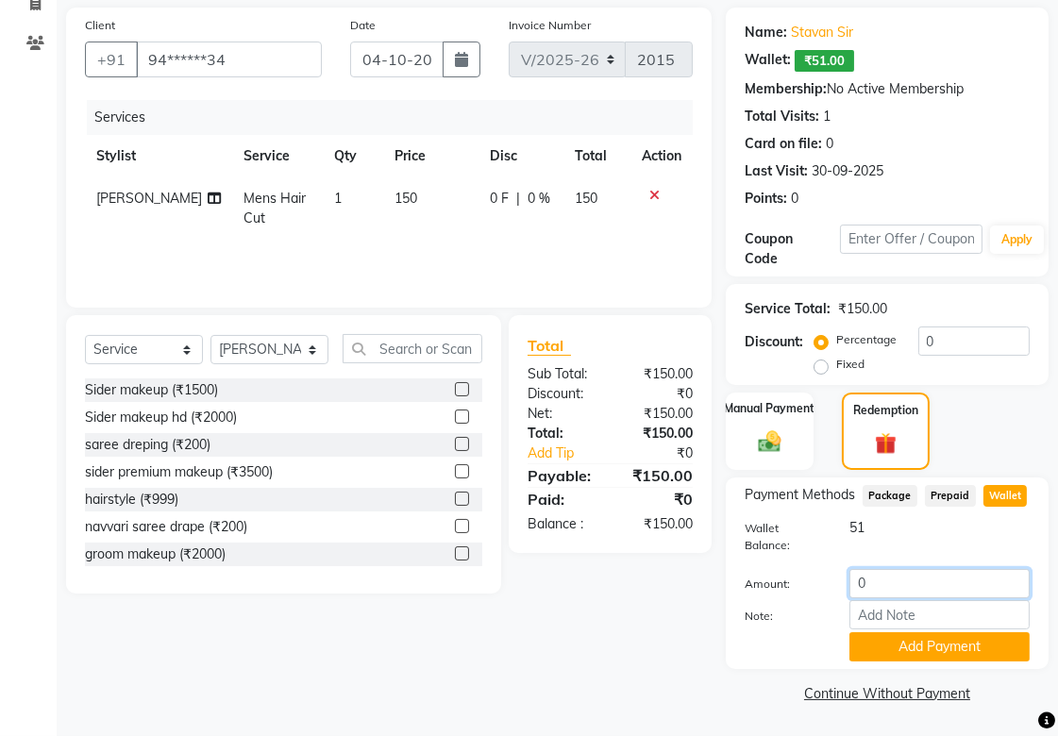
click at [879, 586] on input "0" at bounding box center [939, 583] width 180 height 29
type input "50"
click at [881, 647] on button "Add Payment" at bounding box center [939, 646] width 180 height 29
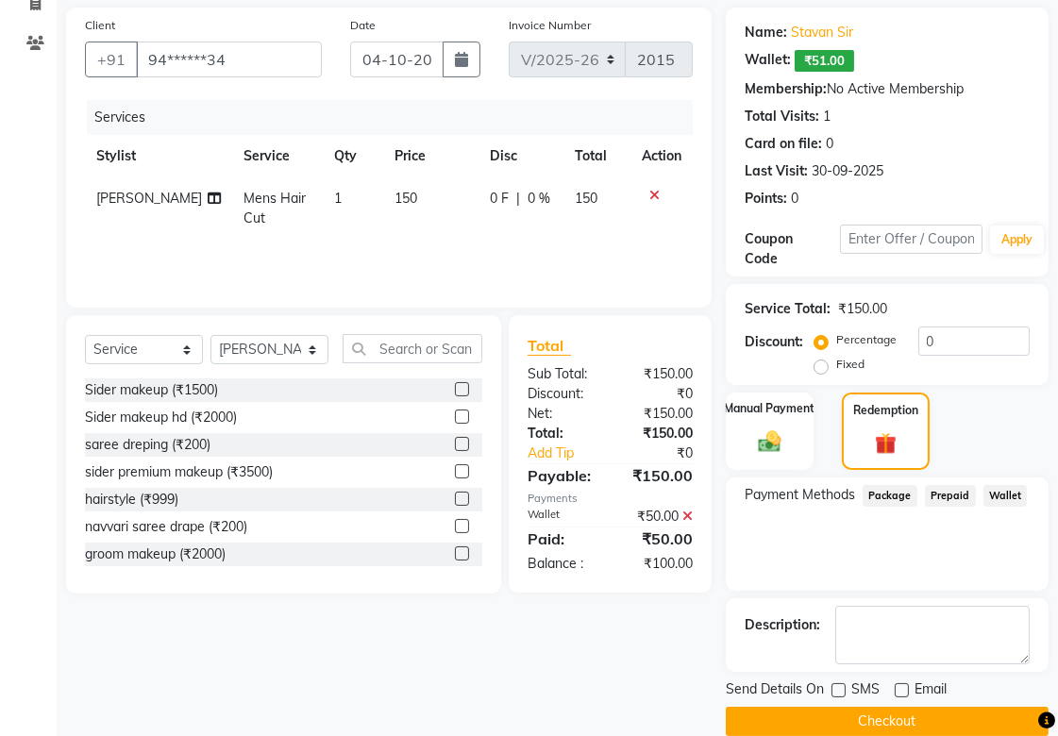
scroll to position [161, 0]
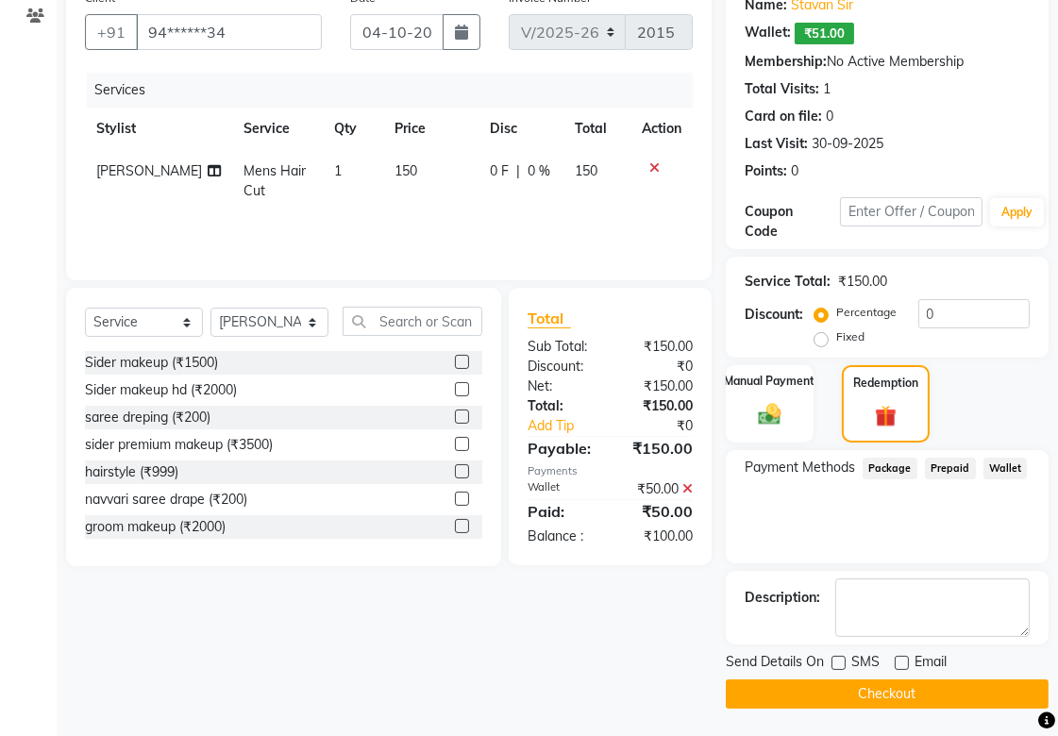
click at [687, 492] on icon at bounding box center [687, 488] width 10 height 13
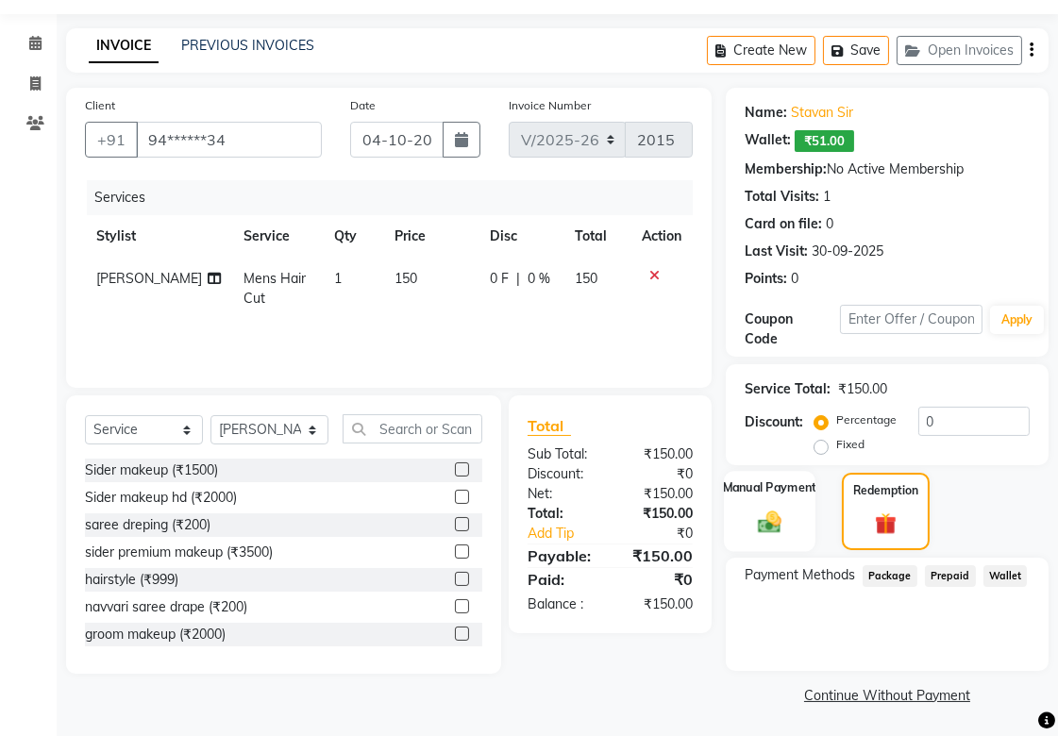
click at [768, 510] on img at bounding box center [769, 521] width 39 height 27
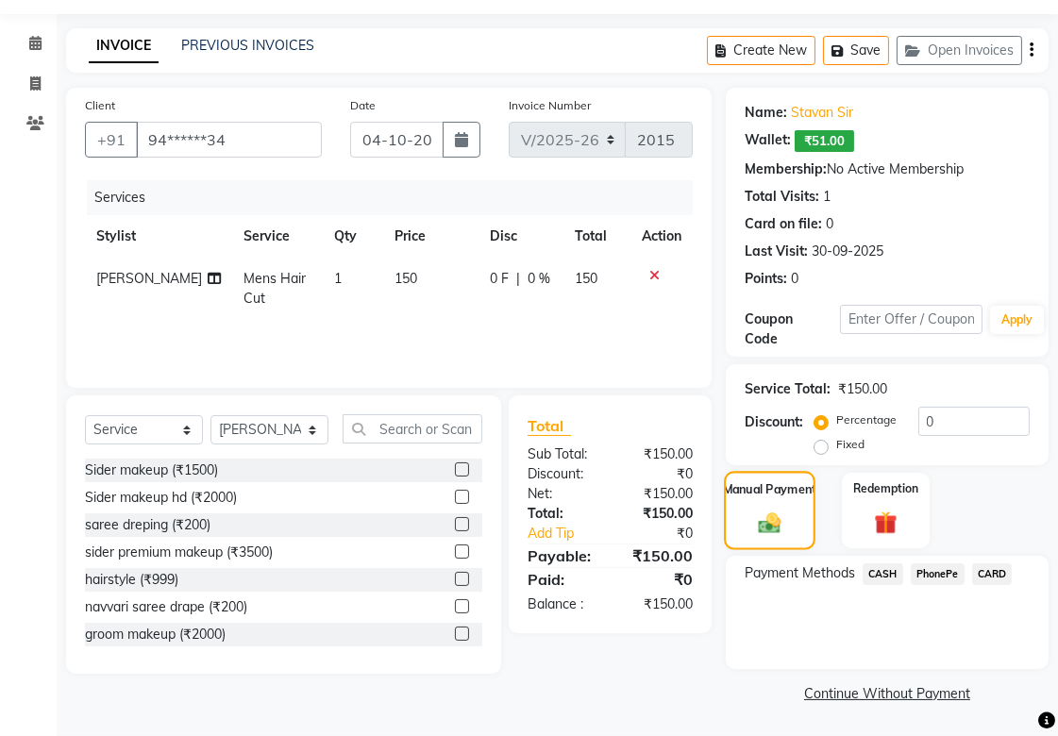
scroll to position [53, 0]
click at [944, 570] on span "PhonePe" at bounding box center [937, 575] width 54 height 22
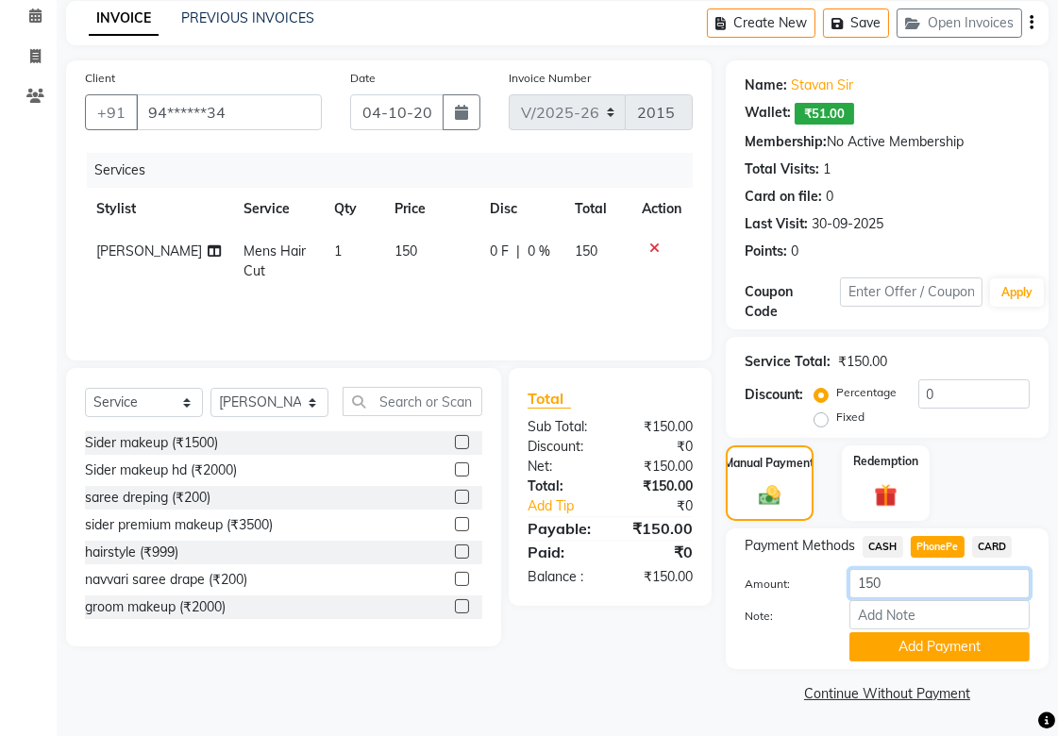
click at [907, 580] on input "150" at bounding box center [939, 583] width 180 height 29
type input "1"
type input "100"
click at [918, 645] on button "Add Payment" at bounding box center [939, 646] width 180 height 29
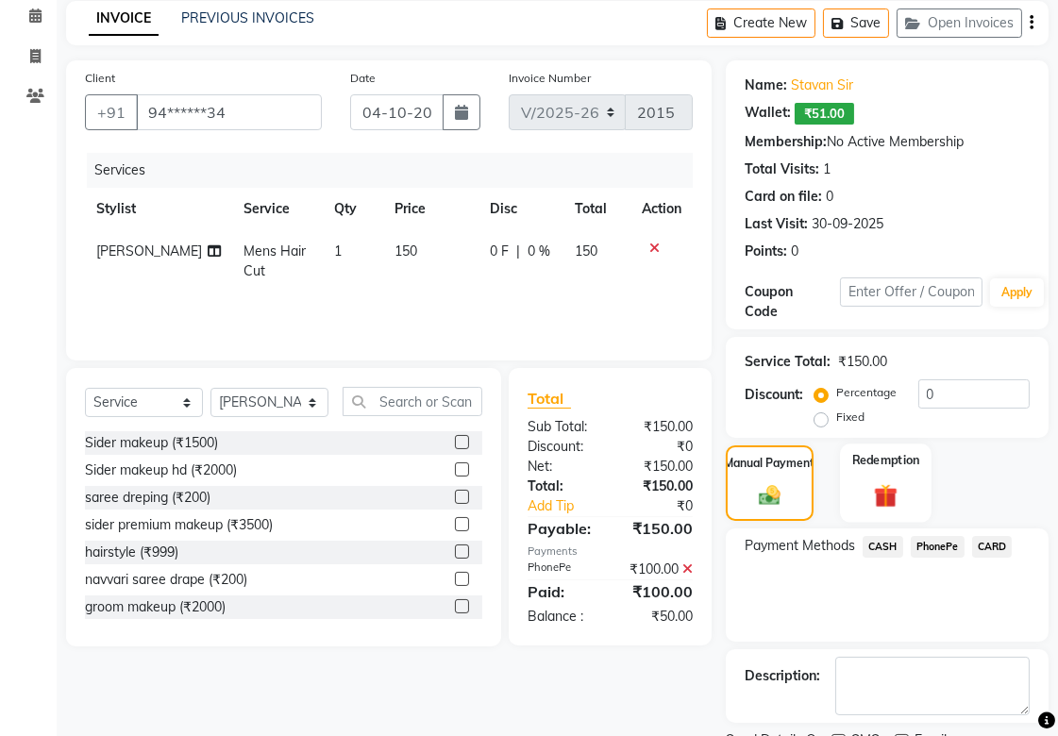
click at [879, 500] on img at bounding box center [885, 495] width 39 height 30
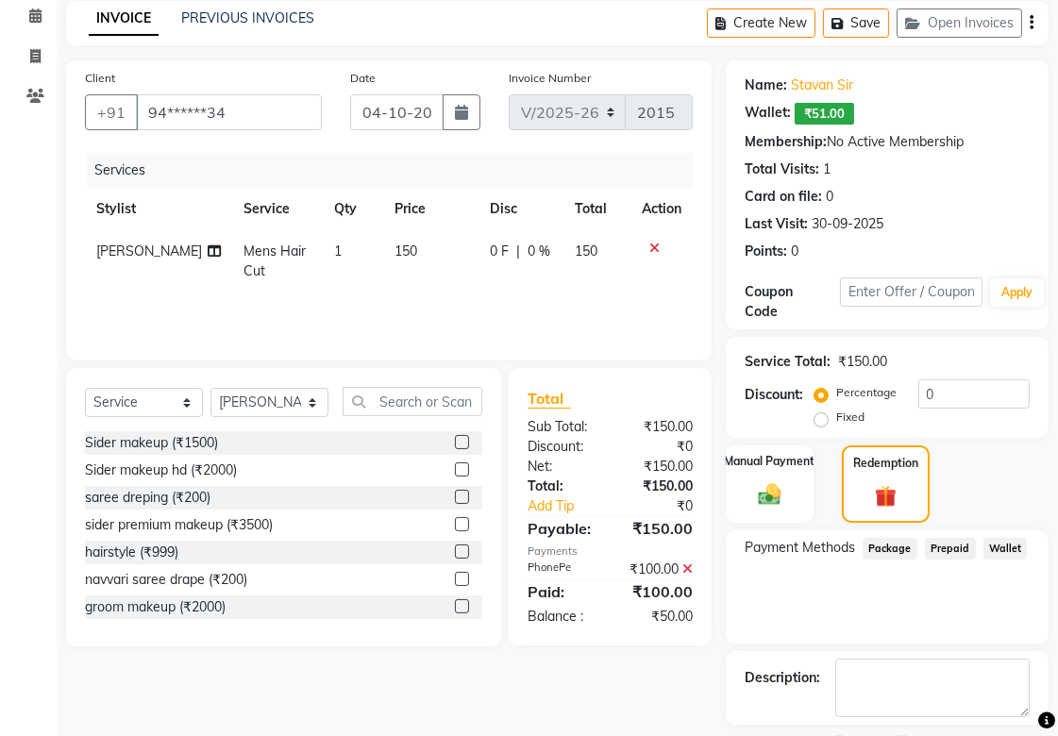
scroll to position [161, 0]
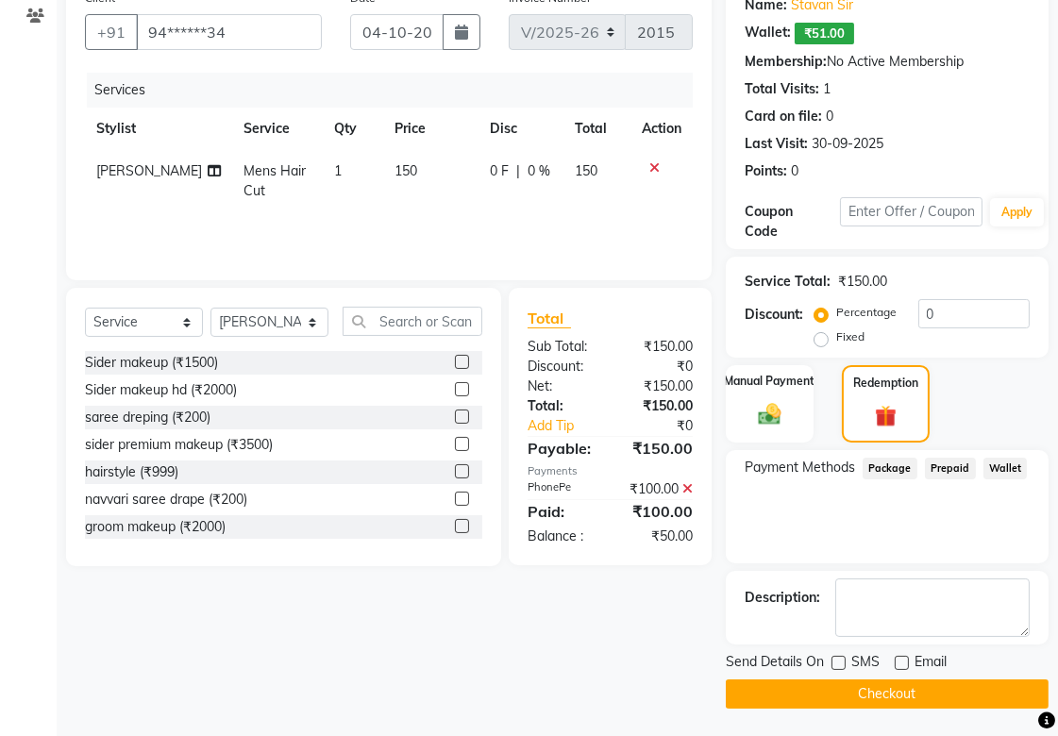
click at [992, 465] on span "Wallet" at bounding box center [1005, 469] width 44 height 22
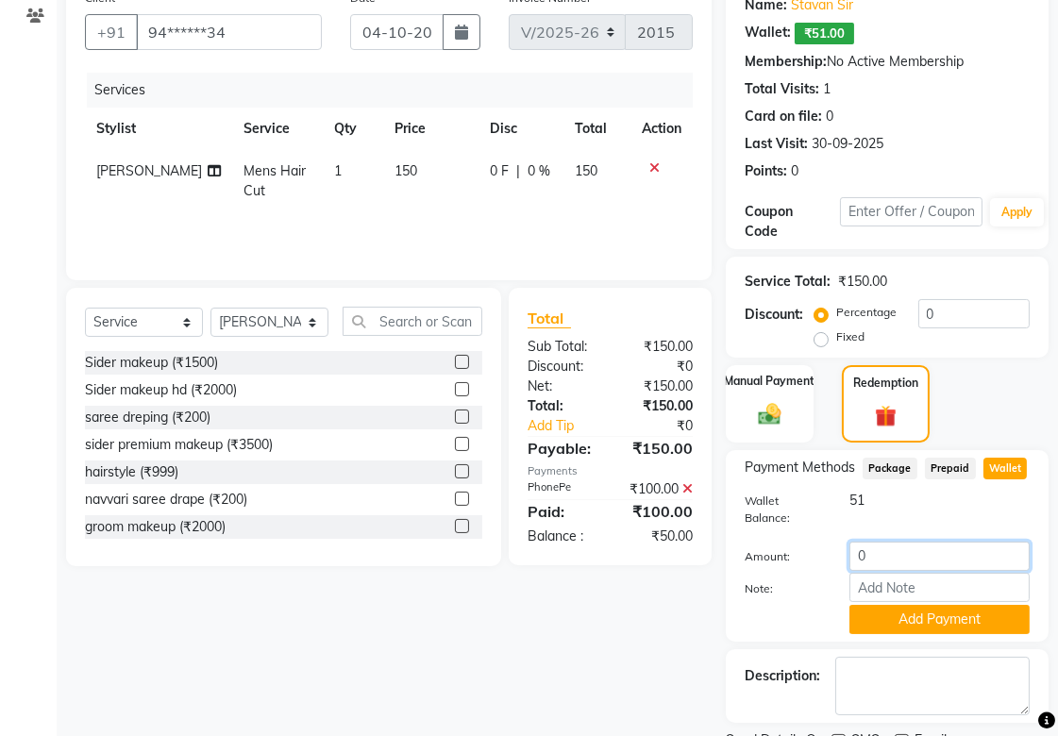
click at [873, 560] on input "0" at bounding box center [939, 556] width 180 height 29
type input "50"
click at [881, 624] on button "Add Payment" at bounding box center [939, 619] width 180 height 29
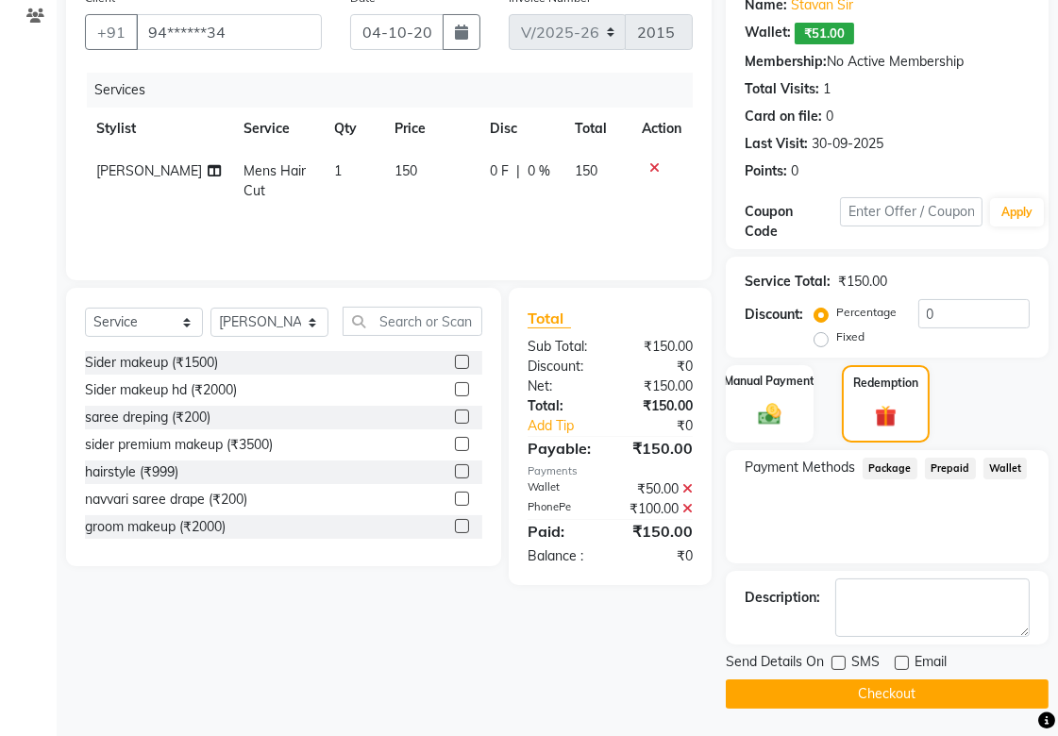
click at [874, 684] on button "Checkout" at bounding box center [887, 693] width 323 height 29
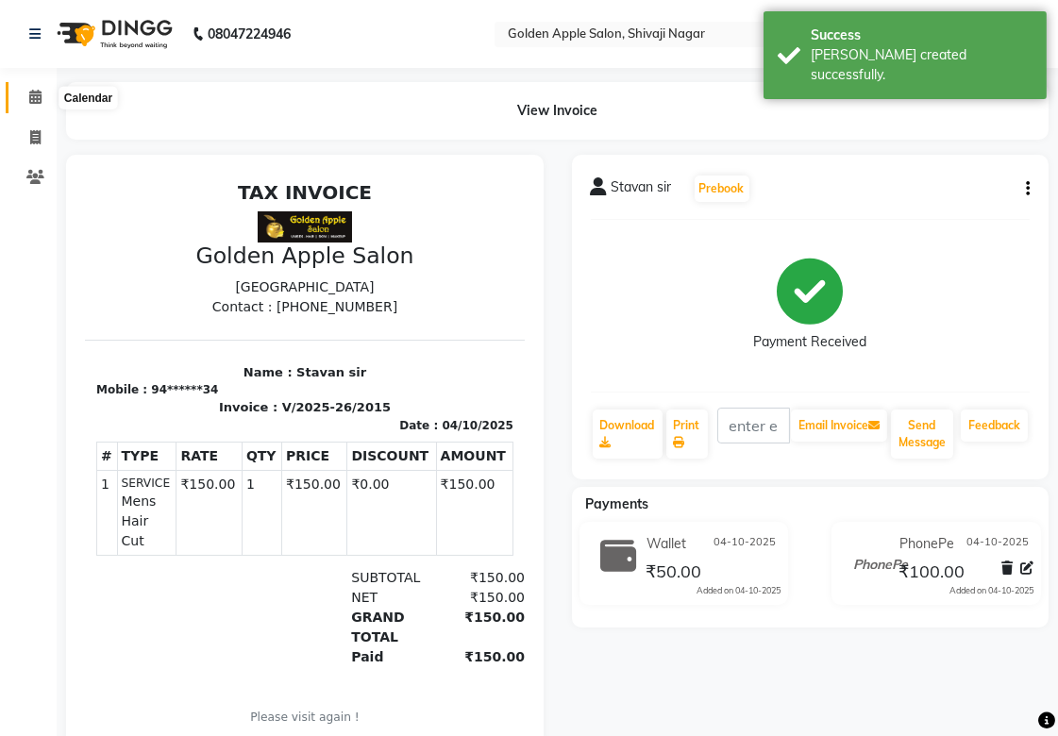
click at [35, 106] on span at bounding box center [35, 98] width 33 height 22
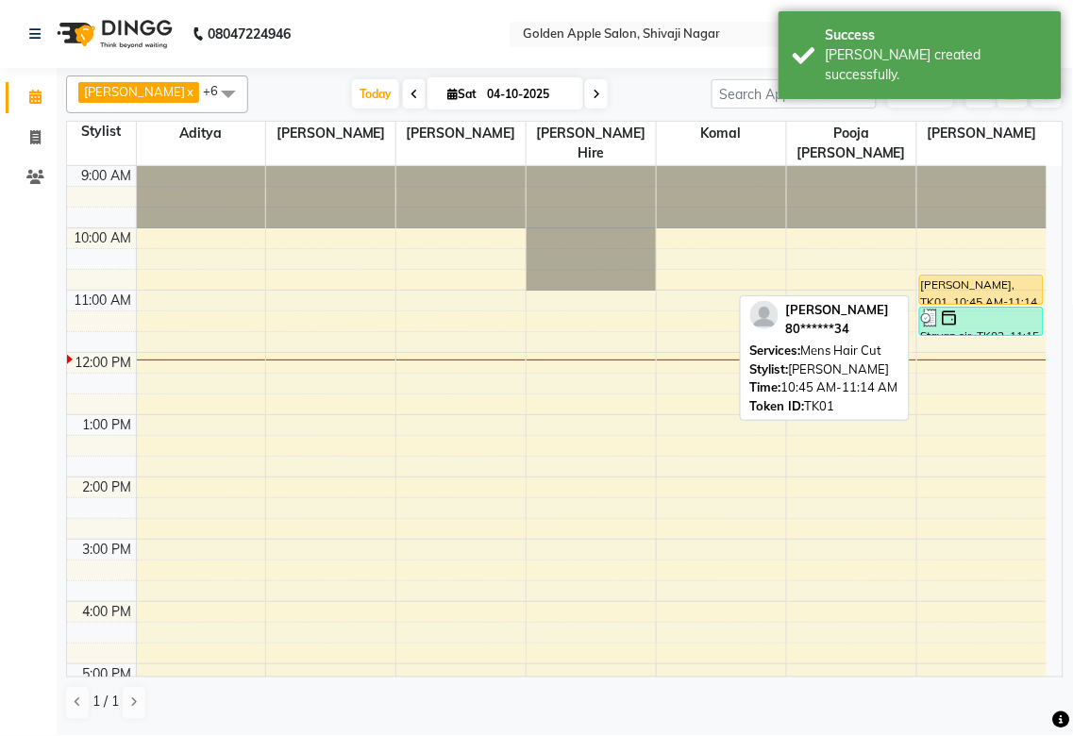
click at [932, 288] on div "[PERSON_NAME], TK01, 10:45 AM-11:14 AM, Mens Hair Cut" at bounding box center [981, 289] width 123 height 28
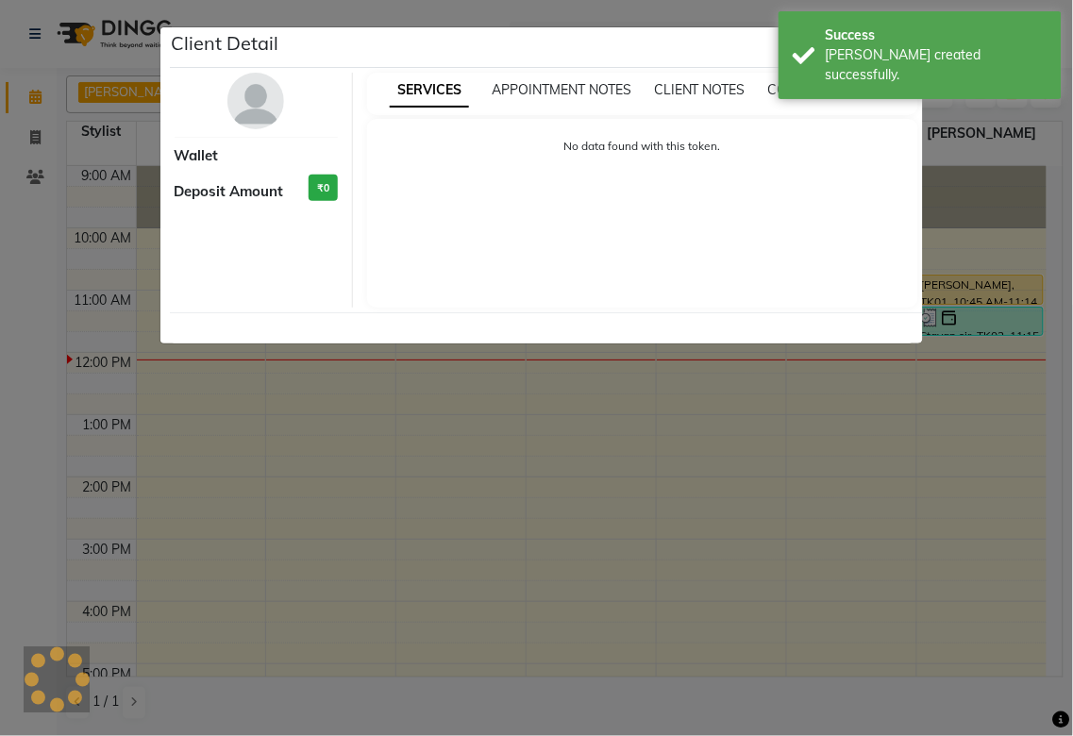
select select "1"
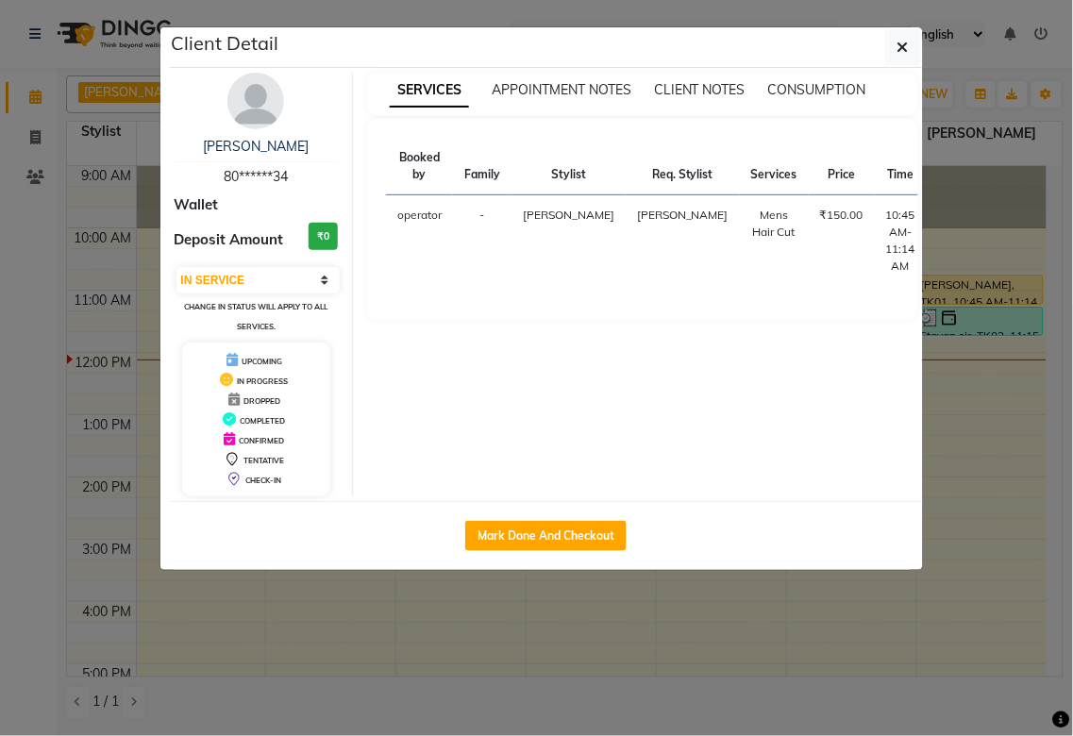
click at [941, 319] on ngb-modal-window "Client Detail [PERSON_NAME] 80******34 Wallet Deposit Amount ₹0 Select IN SERVI…" at bounding box center [536, 368] width 1073 height 736
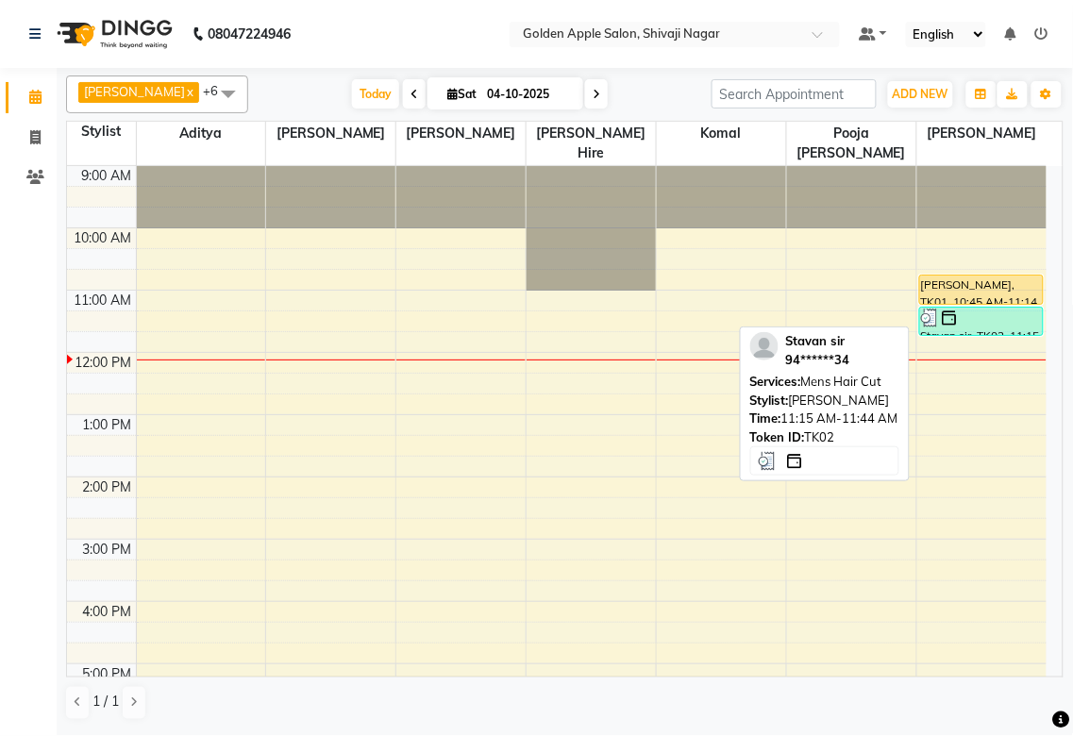
click at [989, 315] on div at bounding box center [981, 318] width 121 height 19
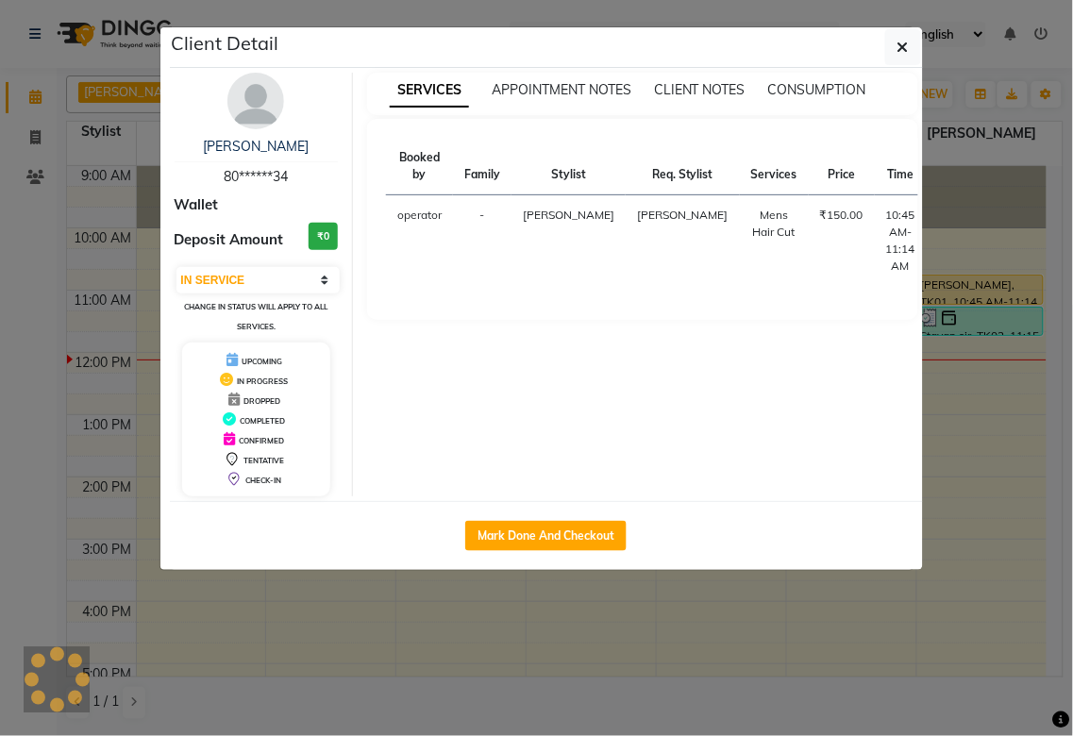
select select "3"
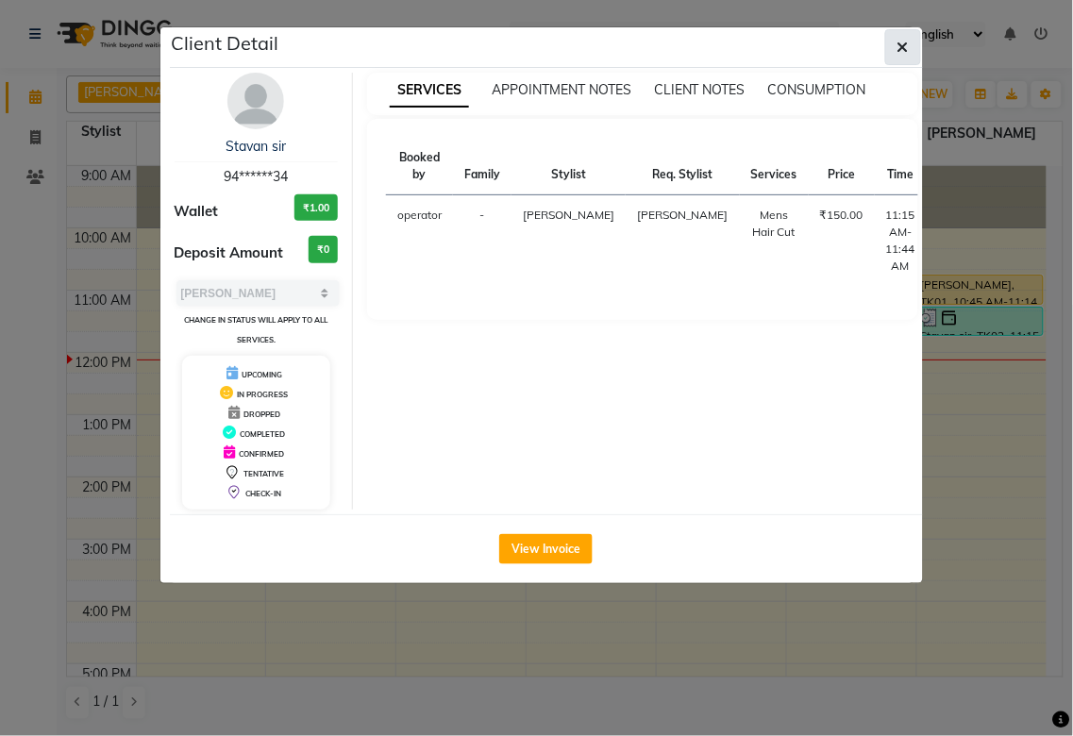
click at [903, 53] on icon "button" at bounding box center [902, 47] width 11 height 15
